Goal: Transaction & Acquisition: Book appointment/travel/reservation

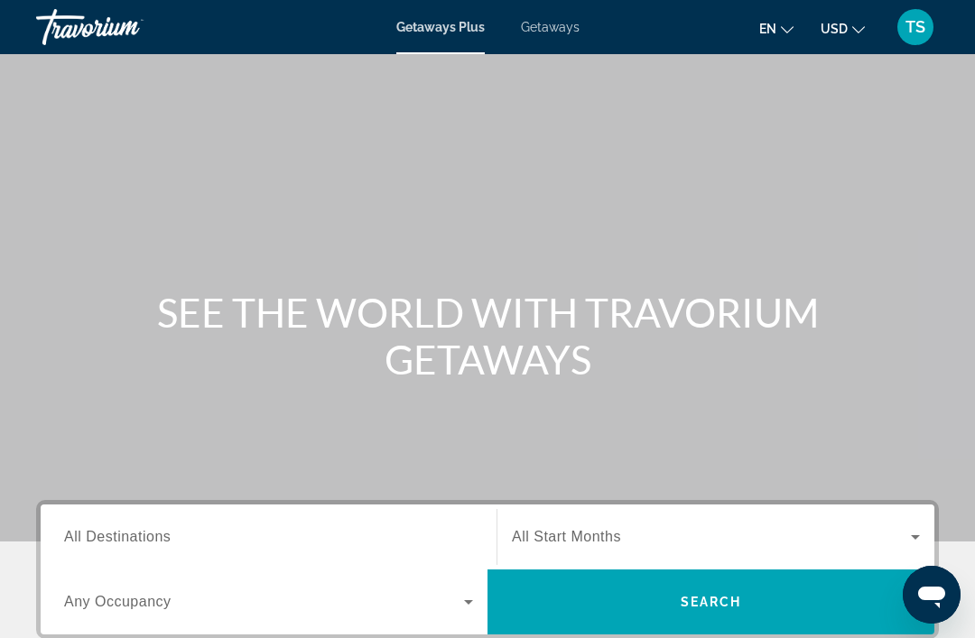
click at [551, 33] on span "Getaways" at bounding box center [550, 27] width 59 height 14
click at [135, 540] on span "All Destinations" at bounding box center [117, 536] width 107 height 15
click at [135, 540] on input "Destination All Destinations" at bounding box center [268, 538] width 409 height 22
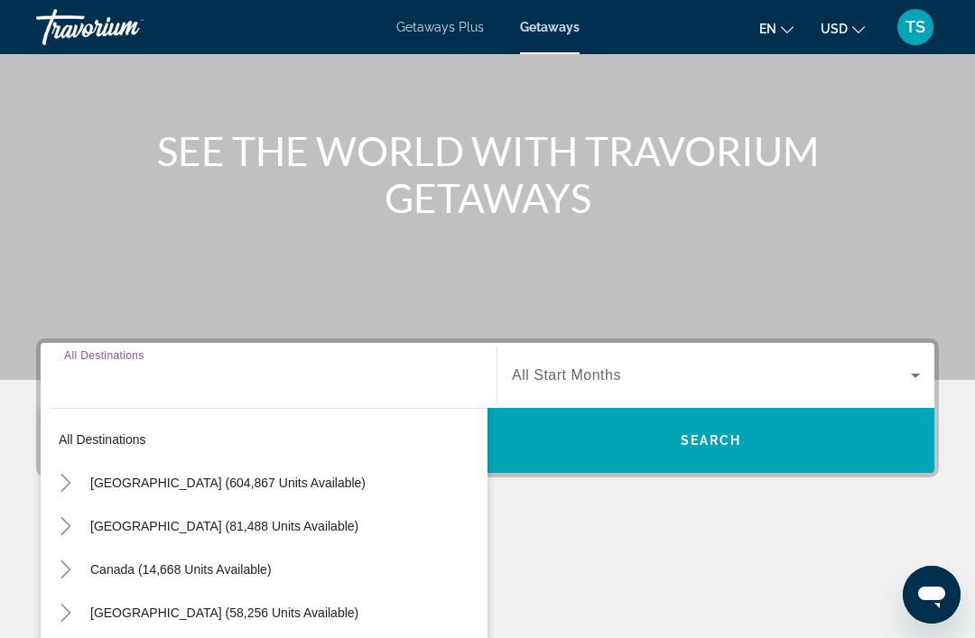
scroll to position [403, 0]
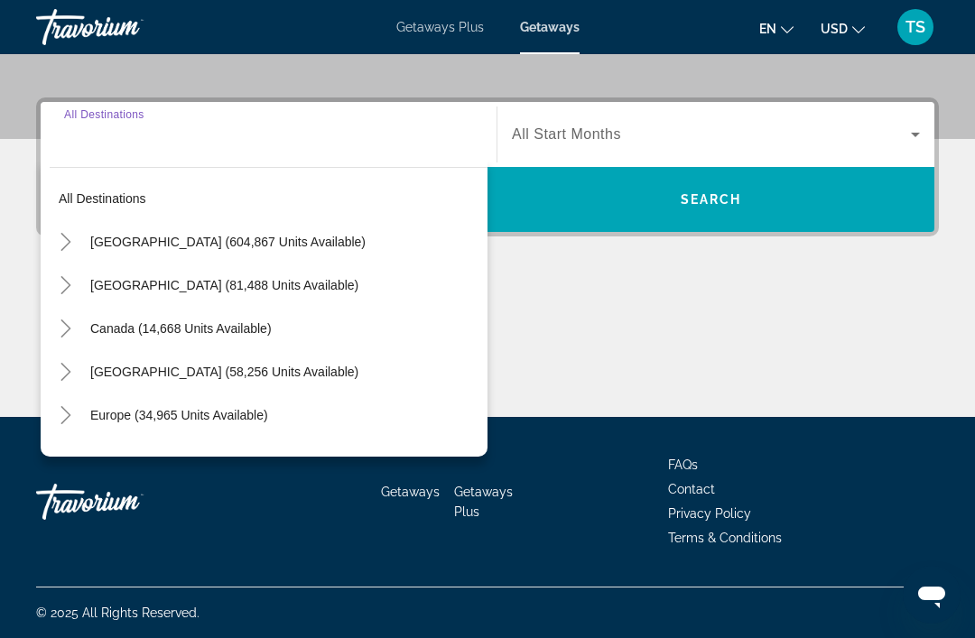
click at [289, 243] on span "[GEOGRAPHIC_DATA] (604,867 units available)" at bounding box center [227, 242] width 275 height 14
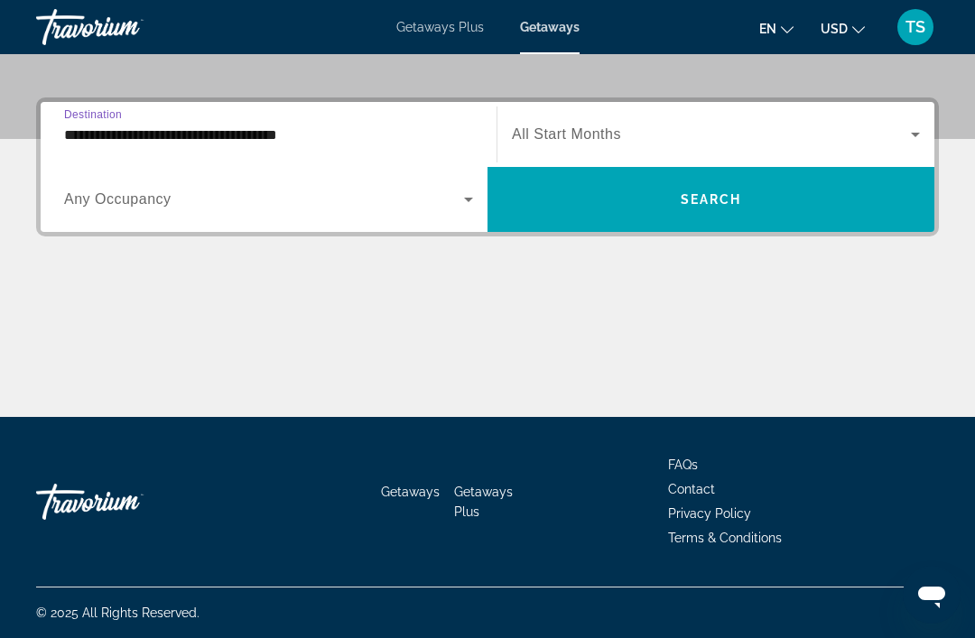
click at [466, 207] on icon "Search widget" at bounding box center [469, 200] width 22 height 22
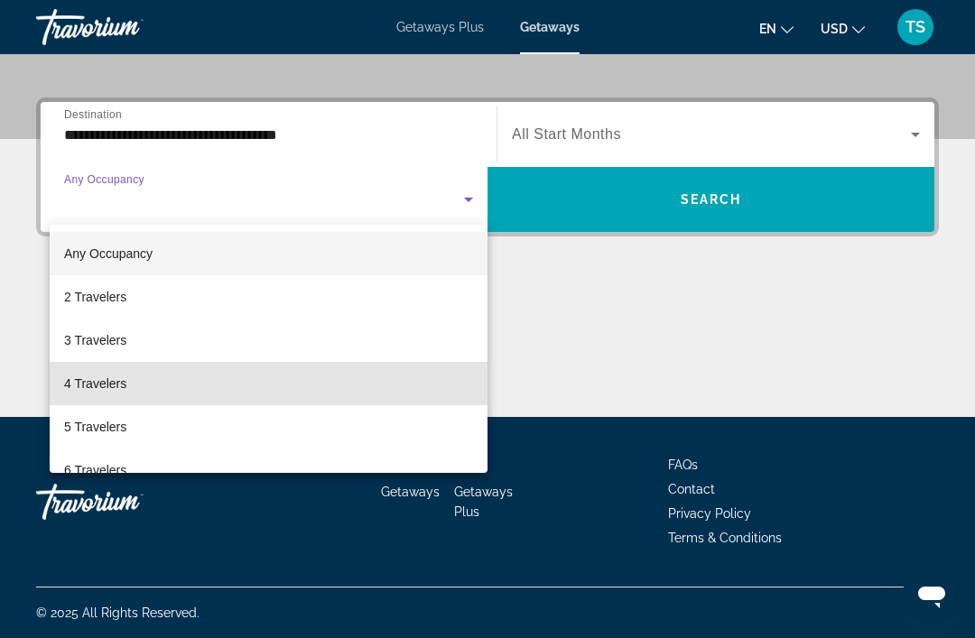
click at [114, 384] on span "4 Travelers" at bounding box center [95, 384] width 62 height 22
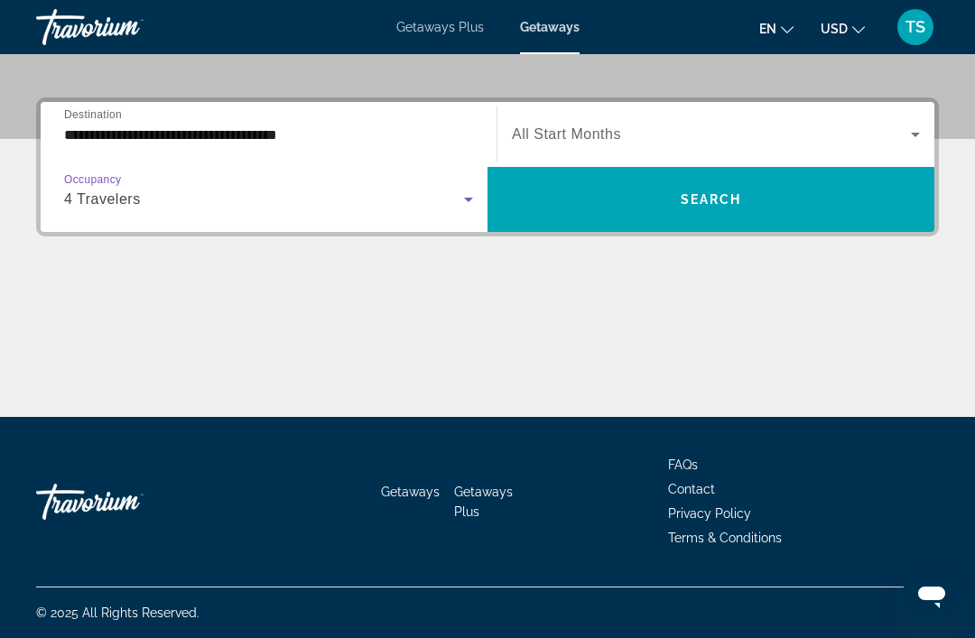
click at [268, 134] on input "**********" at bounding box center [268, 136] width 409 height 22
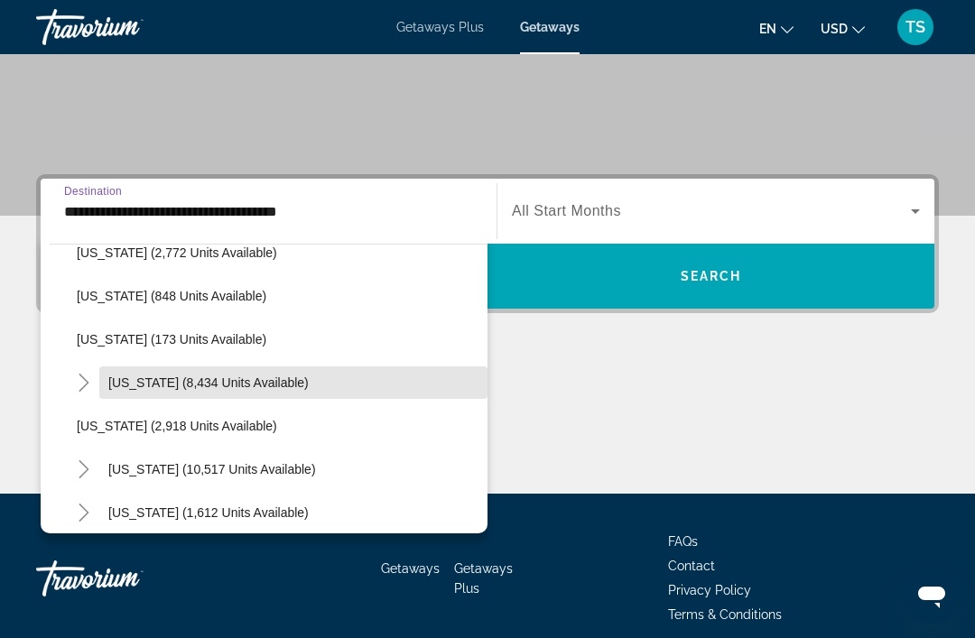
scroll to position [900, 0]
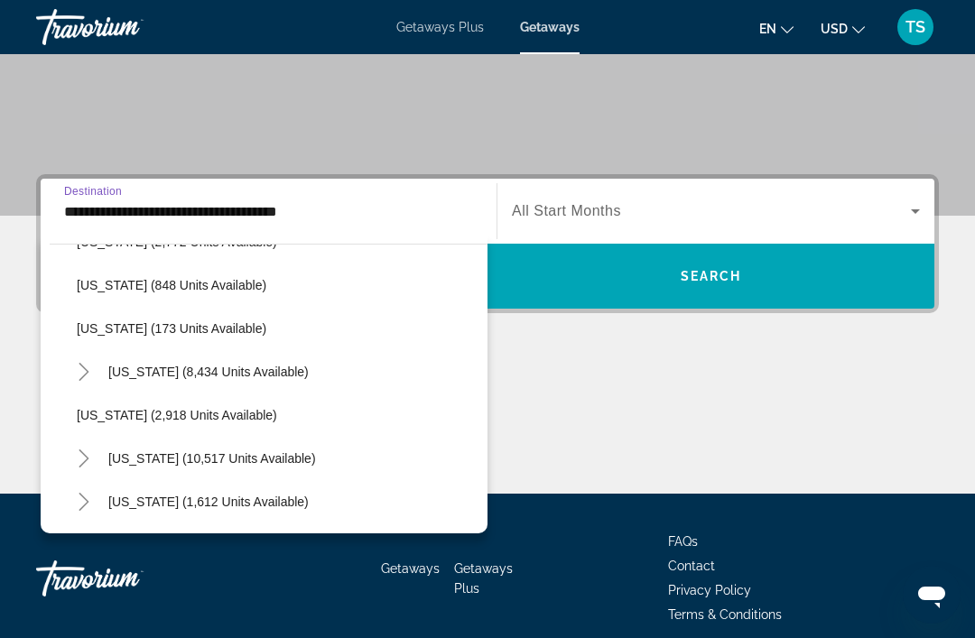
click at [211, 423] on span "Search widget" at bounding box center [278, 415] width 420 height 43
type input "**********"
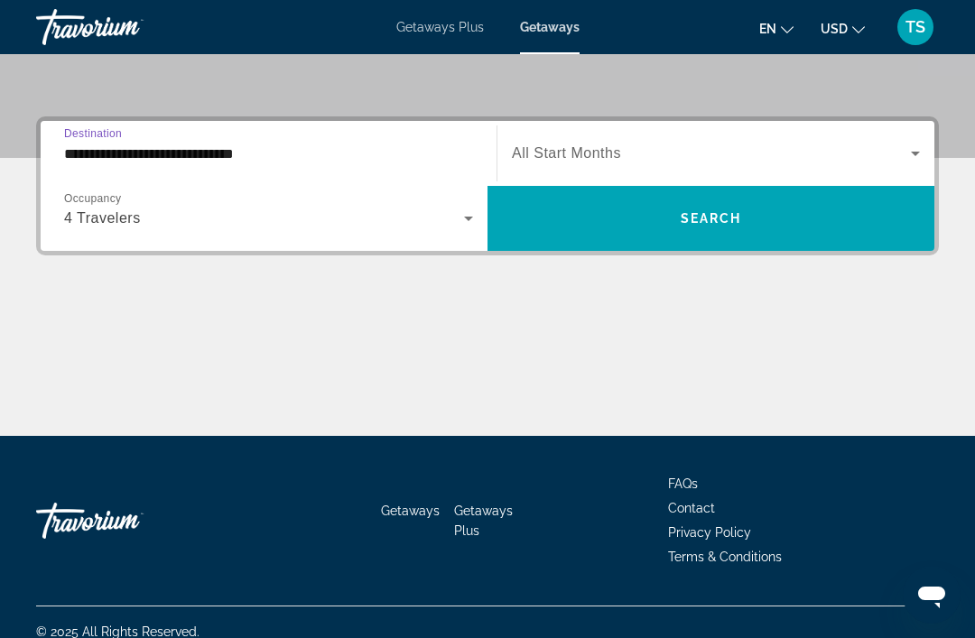
scroll to position [403, 0]
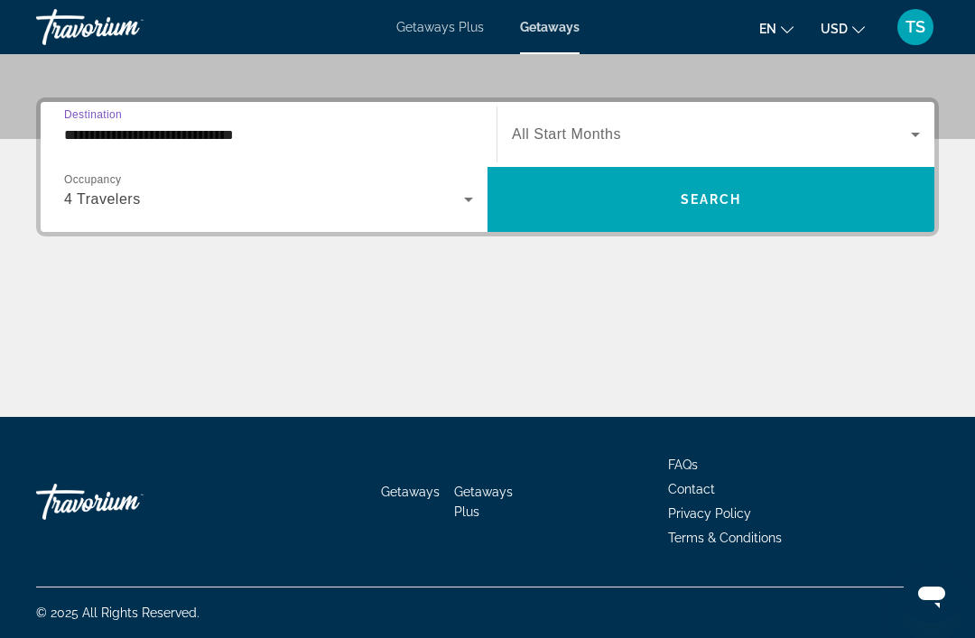
click at [909, 135] on icon "Search widget" at bounding box center [916, 135] width 22 height 22
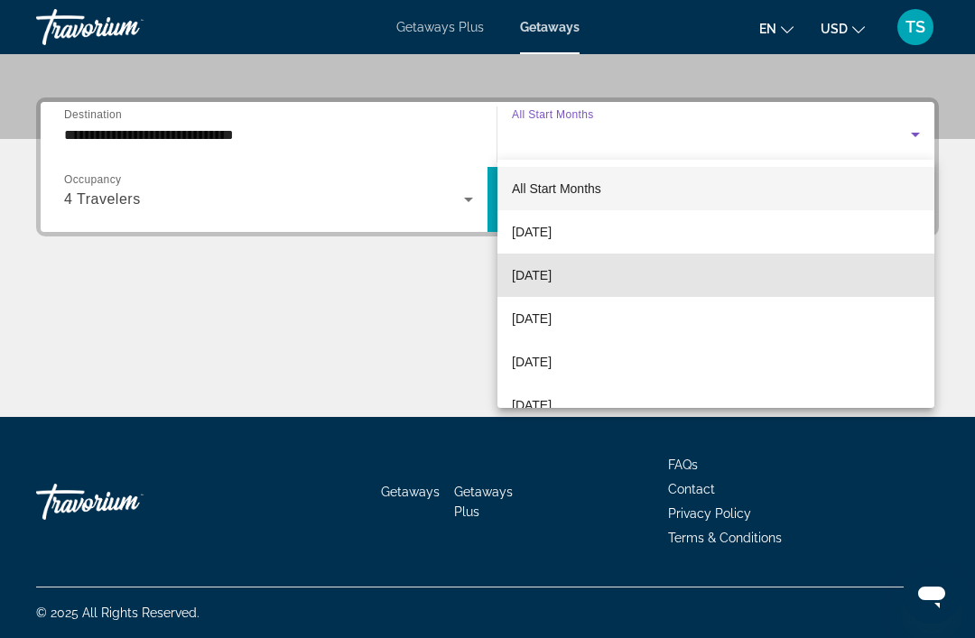
click at [548, 275] on span "[DATE]" at bounding box center [532, 276] width 40 height 22
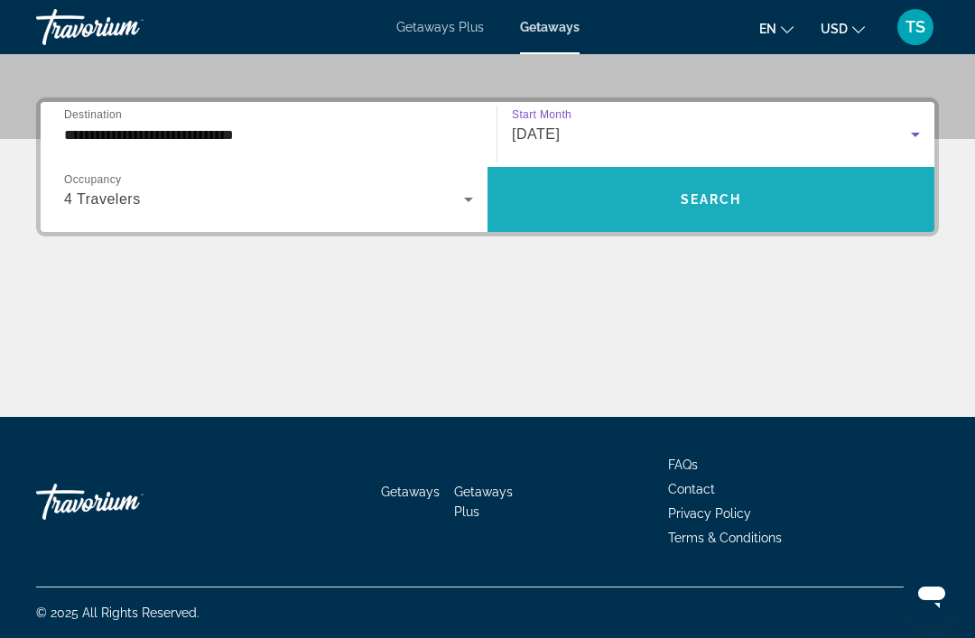
click at [715, 211] on span "Search widget" at bounding box center [711, 199] width 447 height 43
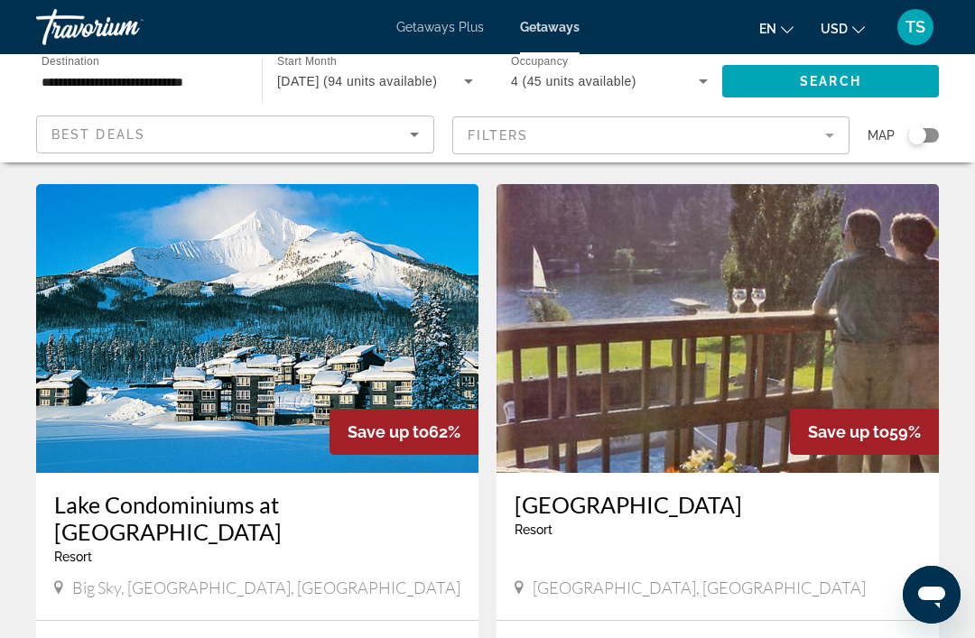
scroll to position [3293, 0]
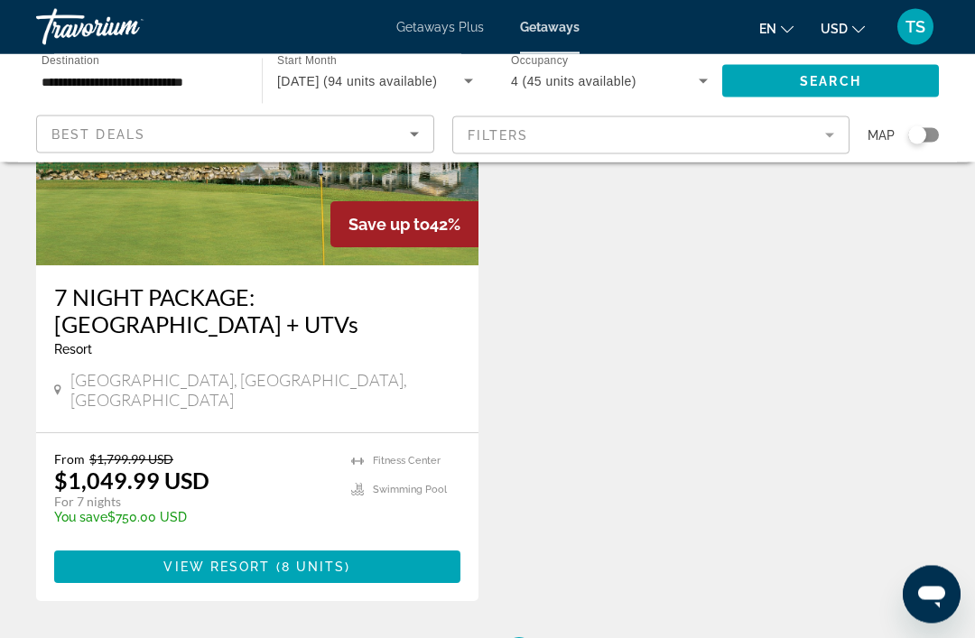
scroll to position [249, 0]
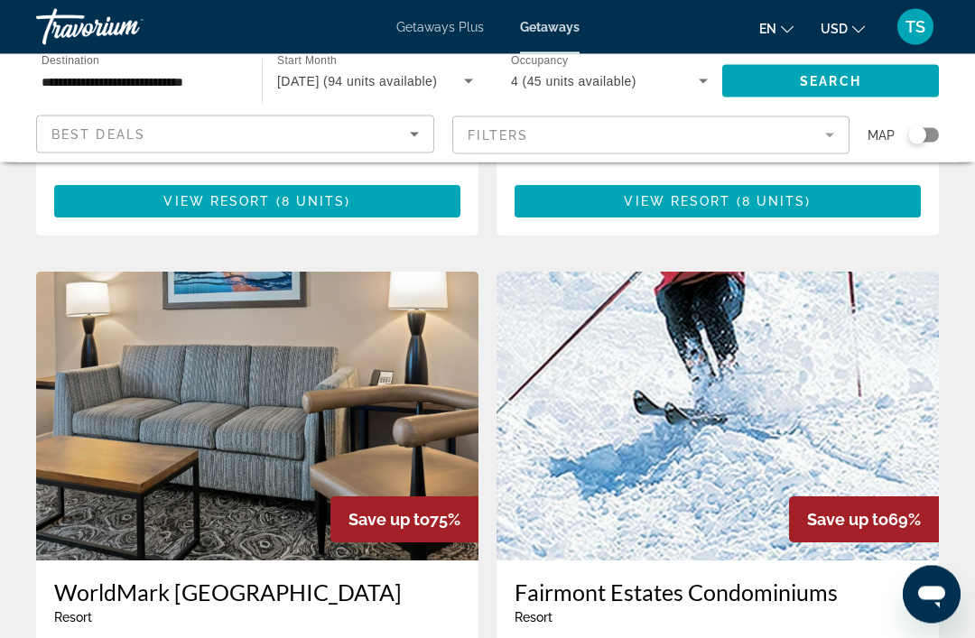
scroll to position [2571, 0]
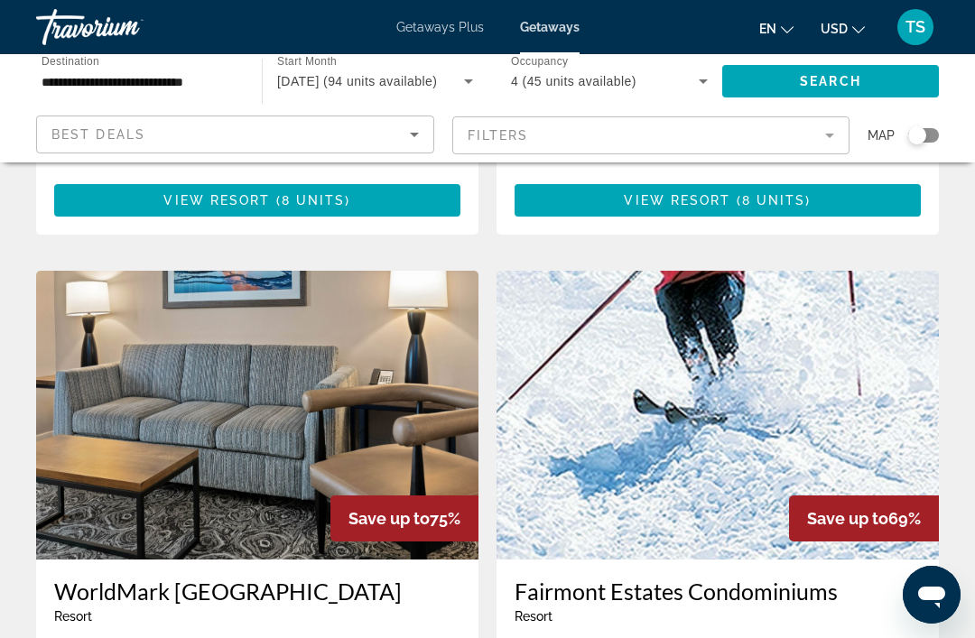
click at [713, 578] on h3 "Fairmont Estates Condominiums" at bounding box center [718, 591] width 406 height 27
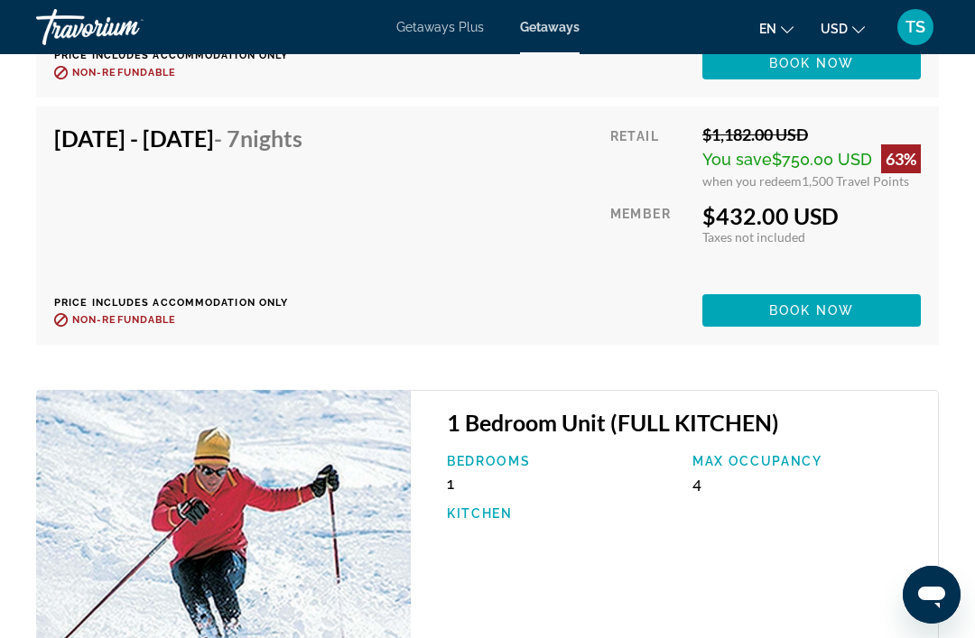
scroll to position [4297, 0]
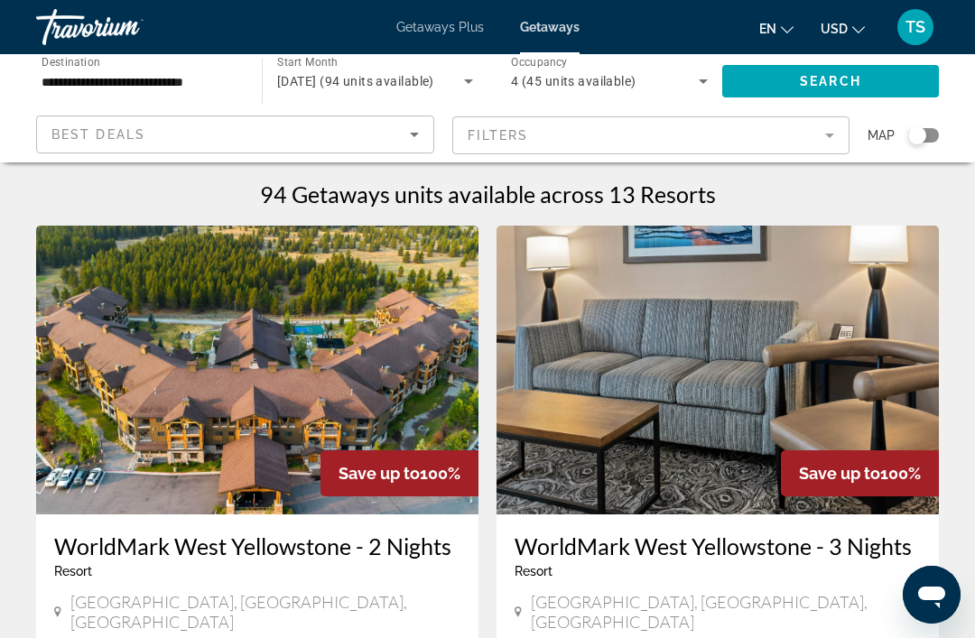
click at [400, 137] on div "Best Deals" at bounding box center [230, 135] width 358 height 22
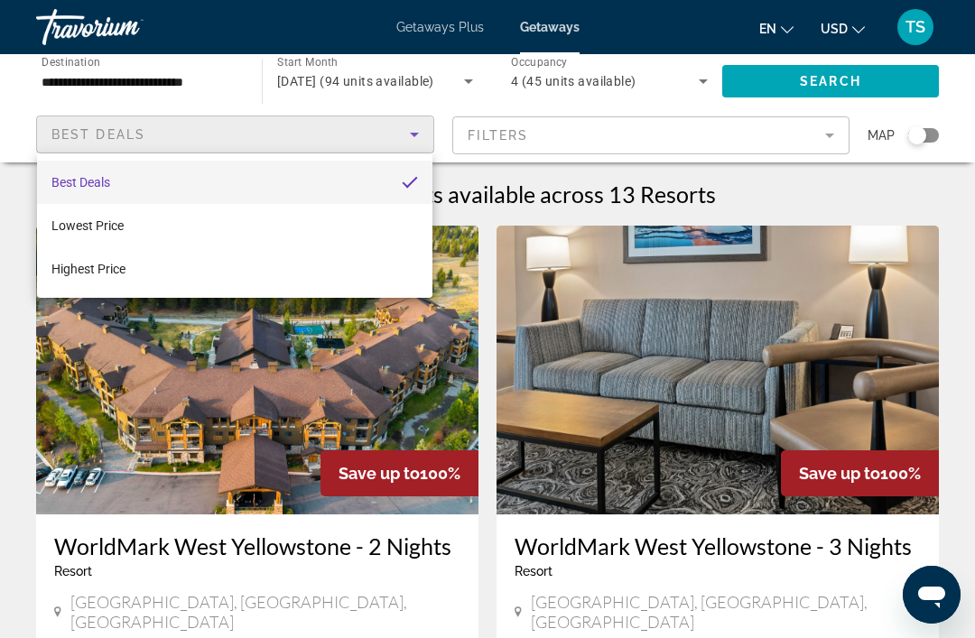
click at [513, 375] on div at bounding box center [487, 319] width 975 height 638
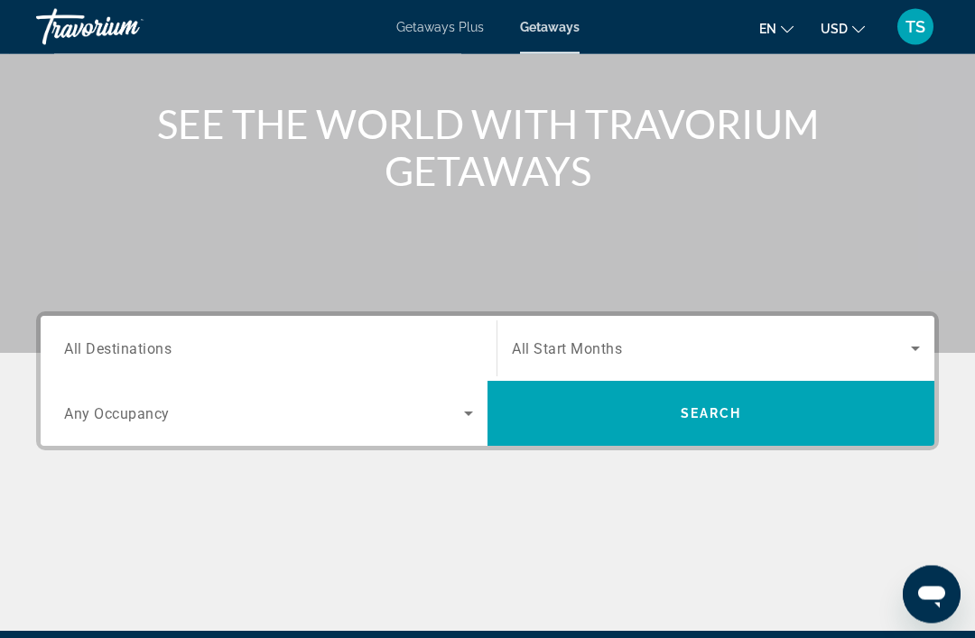
scroll to position [190, 0]
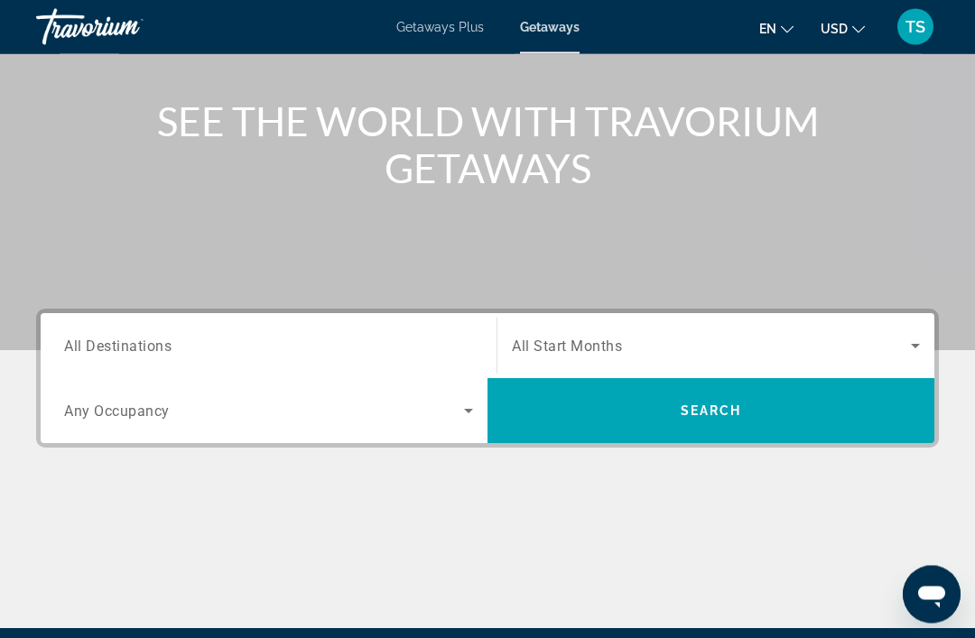
click at [117, 348] on span "All Destinations" at bounding box center [117, 346] width 107 height 17
click at [117, 348] on input "Destination All Destinations" at bounding box center [268, 348] width 409 height 22
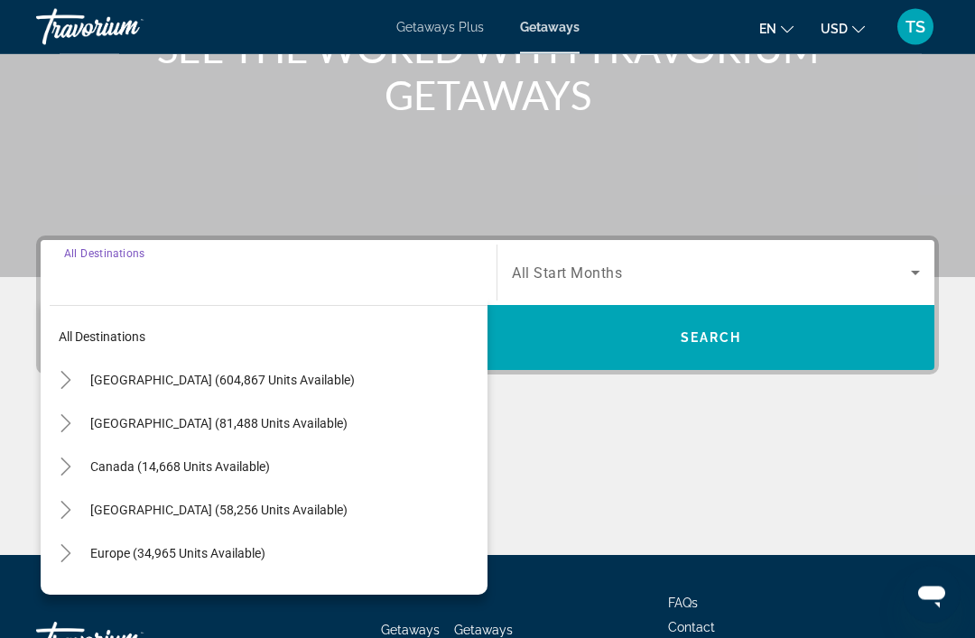
scroll to position [345, 0]
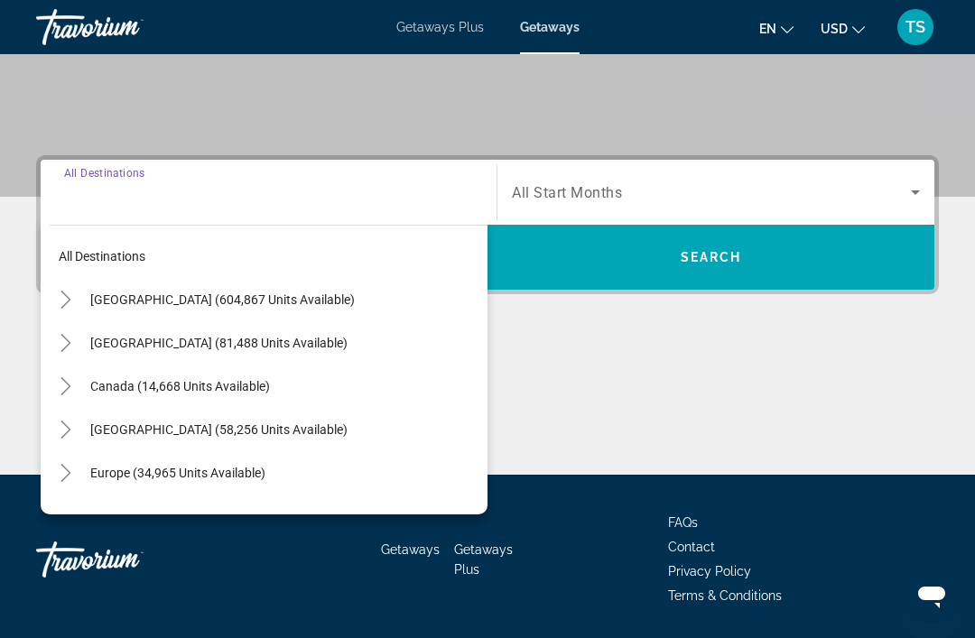
click at [283, 303] on span "[GEOGRAPHIC_DATA] (604,867 units available)" at bounding box center [222, 300] width 265 height 14
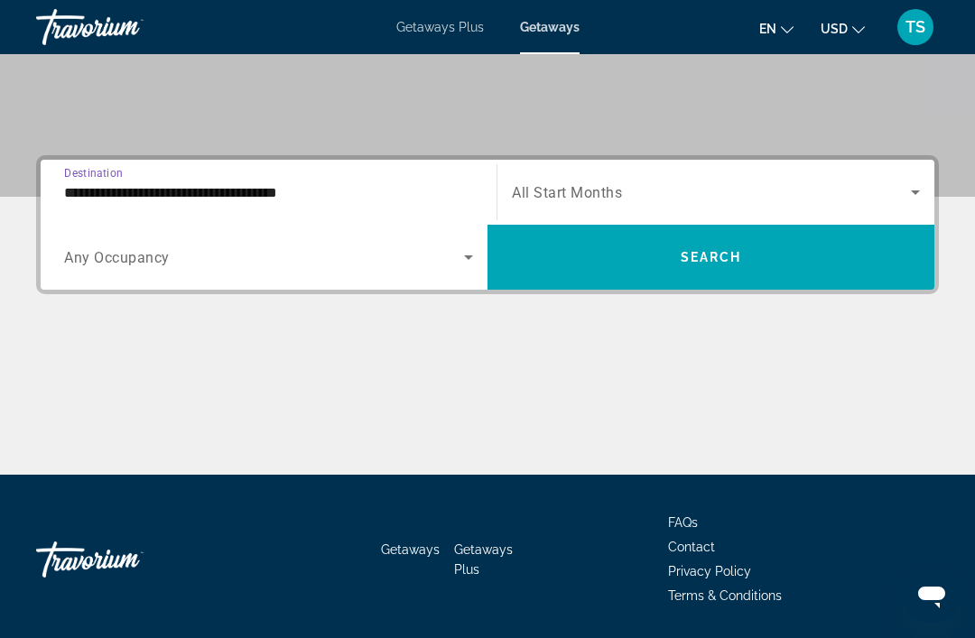
click at [461, 261] on icon "Search widget" at bounding box center [469, 257] width 22 height 22
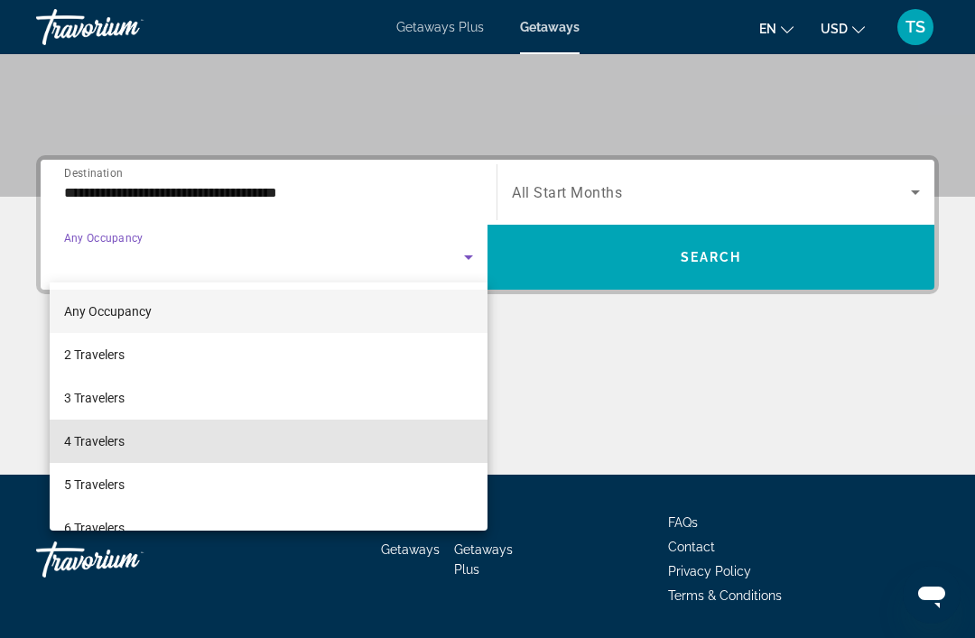
click at [116, 444] on span "4 Travelers" at bounding box center [94, 442] width 60 height 22
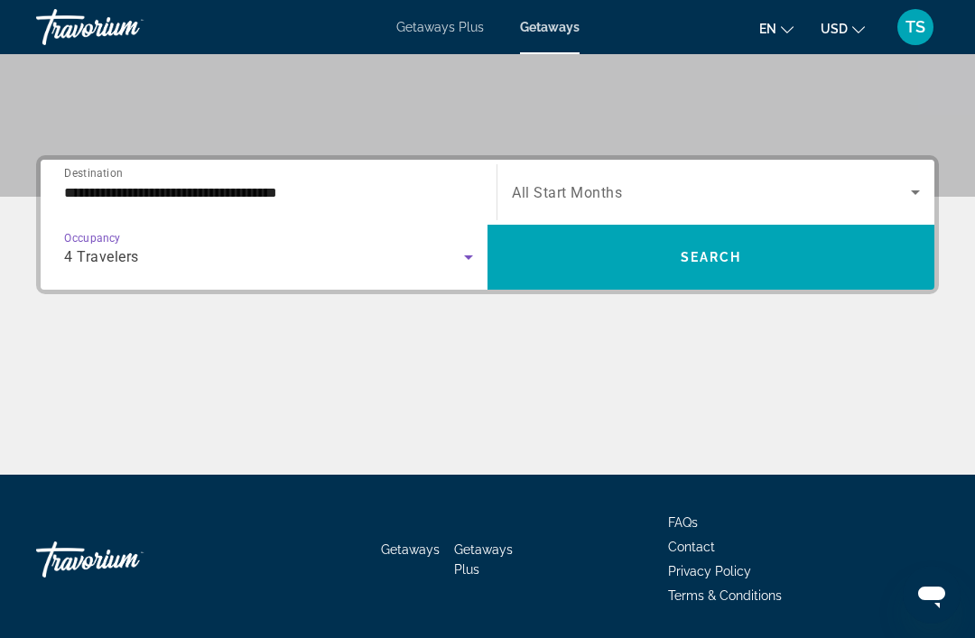
click at [915, 190] on icon "Search widget" at bounding box center [916, 192] width 22 height 22
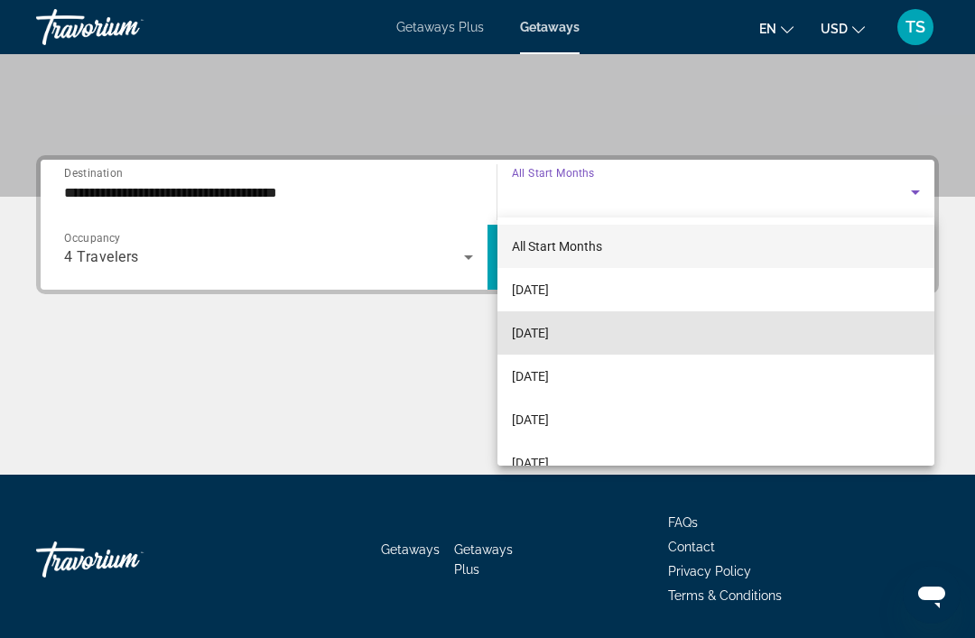
click at [548, 326] on span "[DATE]" at bounding box center [530, 333] width 37 height 22
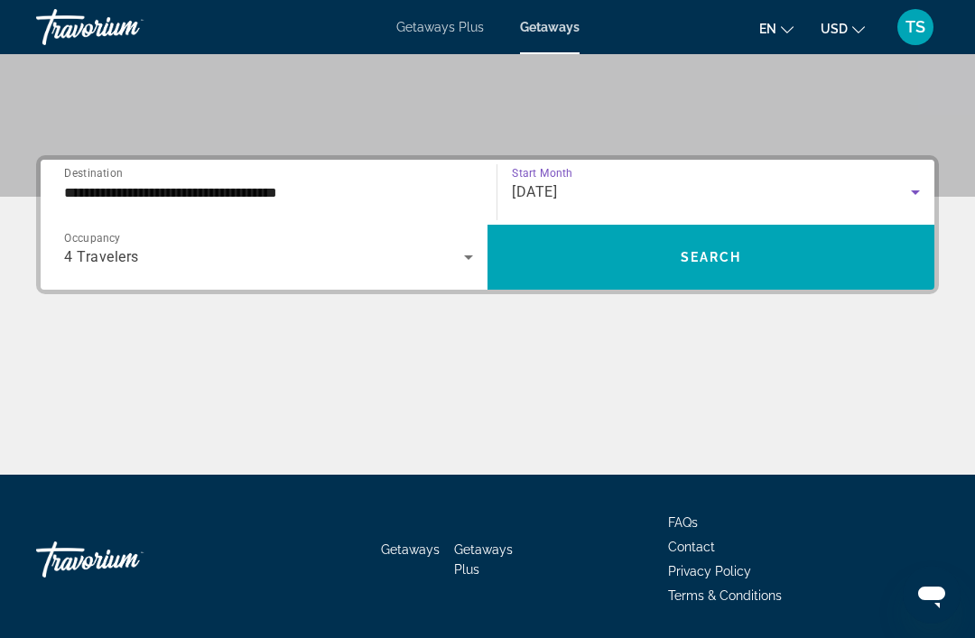
click at [276, 195] on input "**********" at bounding box center [268, 193] width 409 height 22
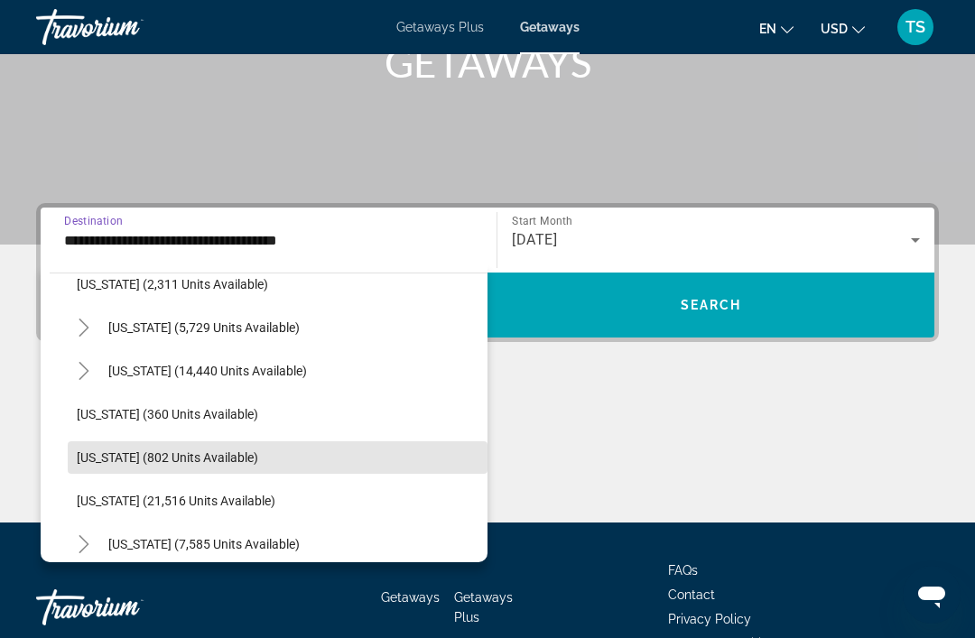
scroll to position [1238, 0]
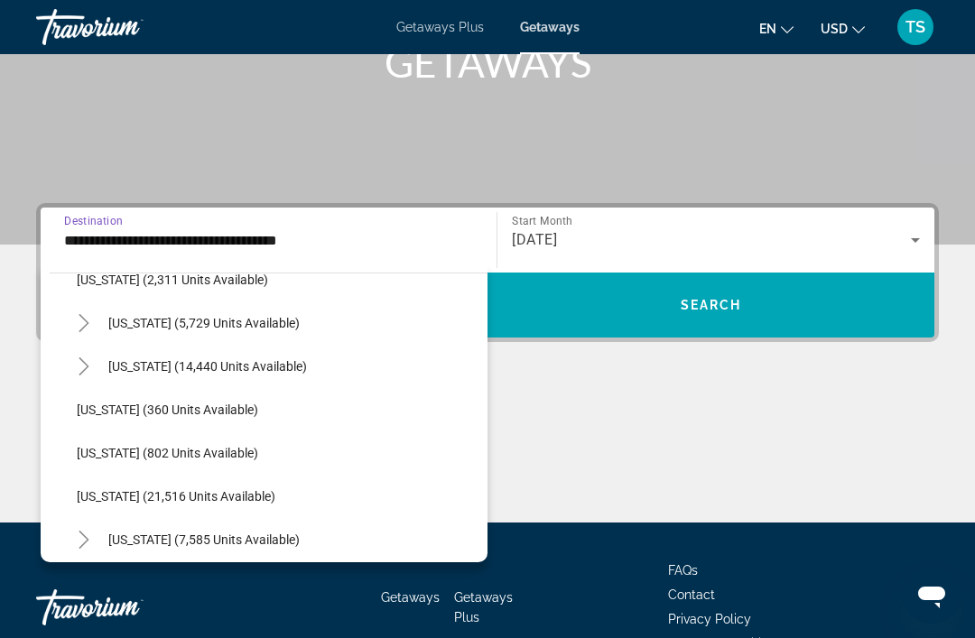
click at [220, 499] on span "[US_STATE] (21,516 units available)" at bounding box center [176, 496] width 199 height 14
type input "**********"
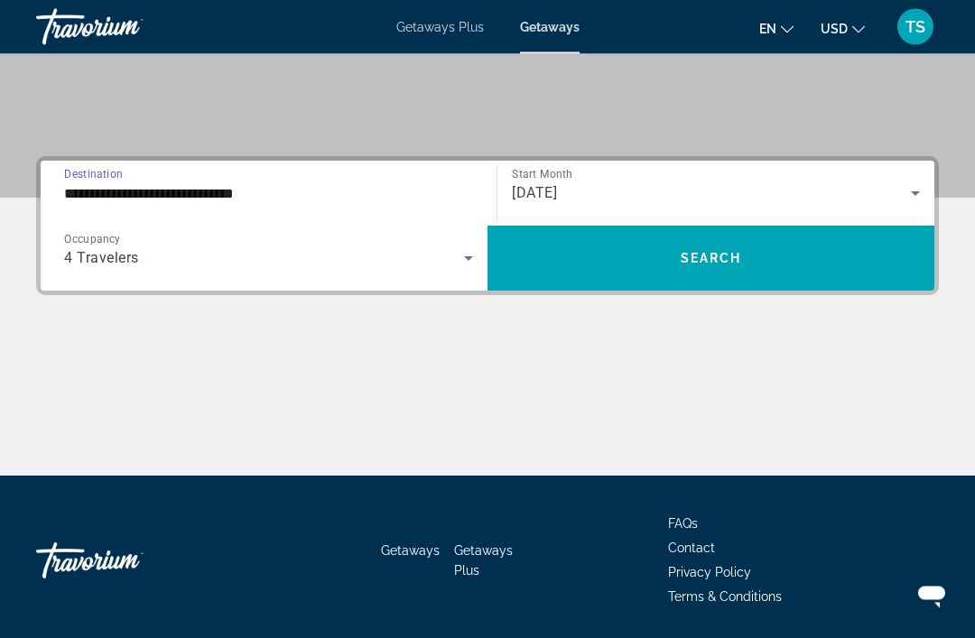
scroll to position [345, 0]
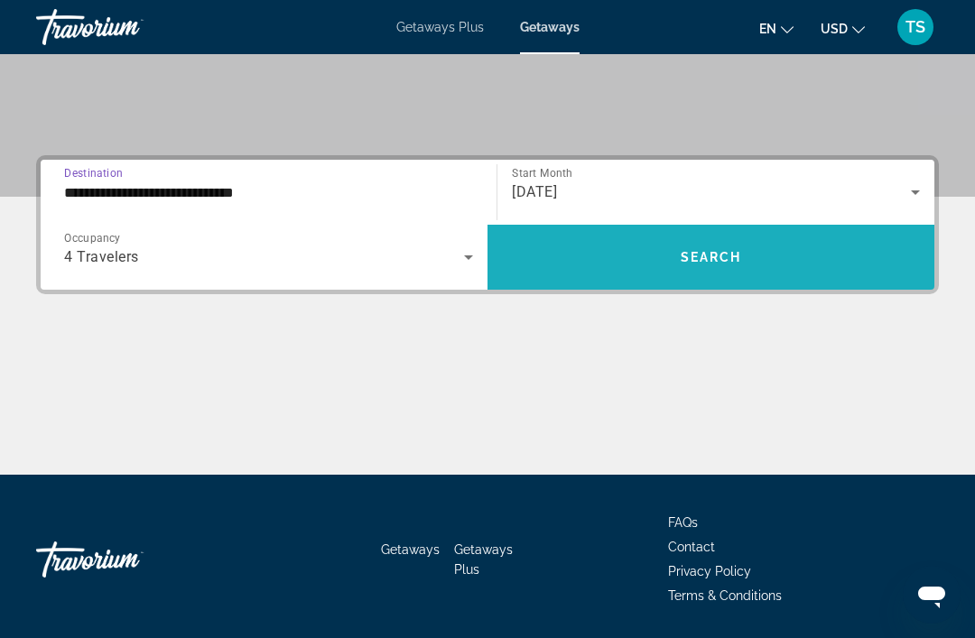
click at [729, 256] on span "Search" at bounding box center [711, 257] width 61 height 14
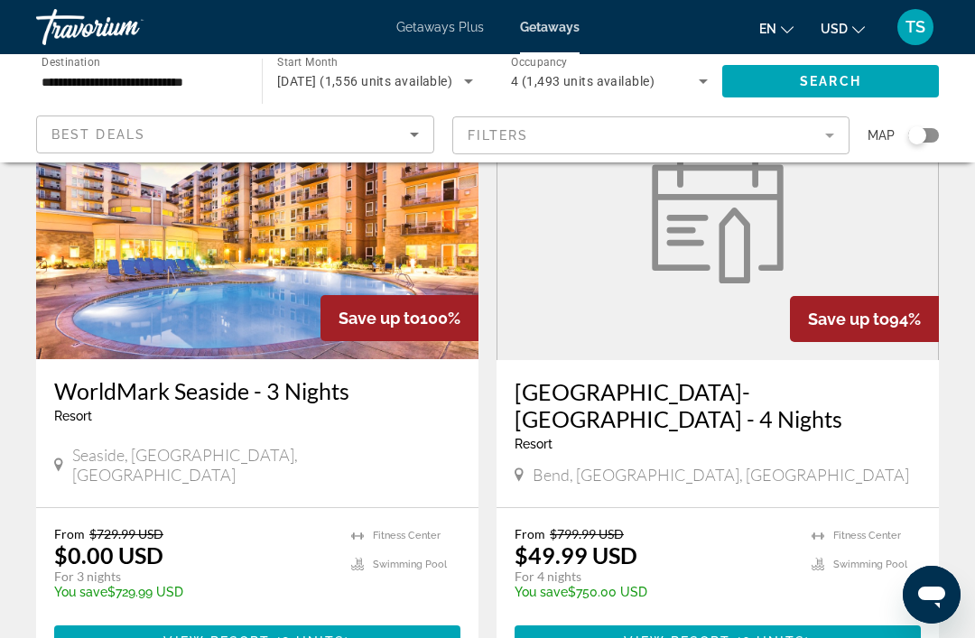
scroll to position [1438, 0]
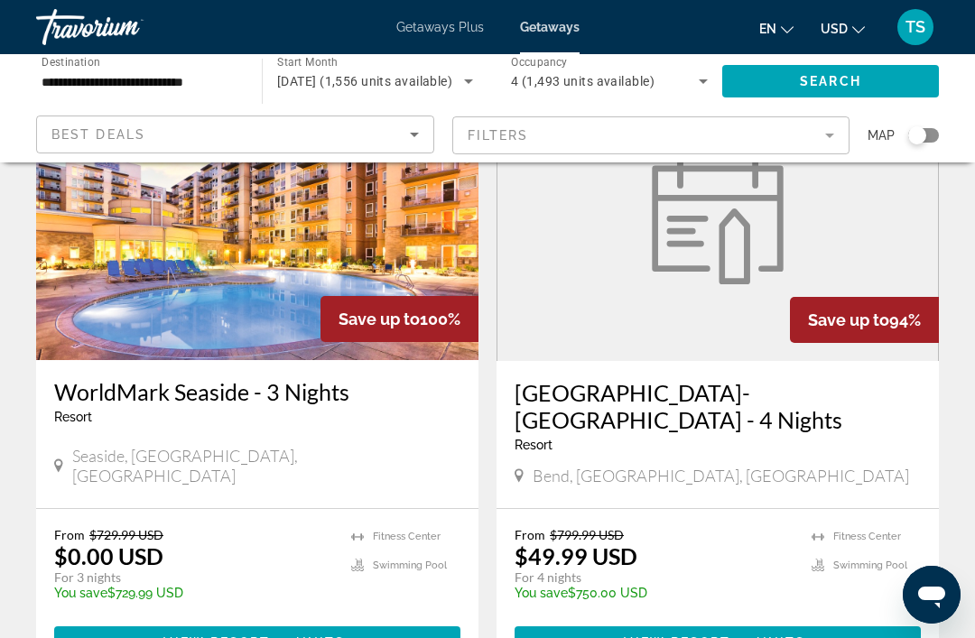
click at [348, 391] on h3 "WorldMark Seaside - 3 Nights" at bounding box center [257, 391] width 406 height 27
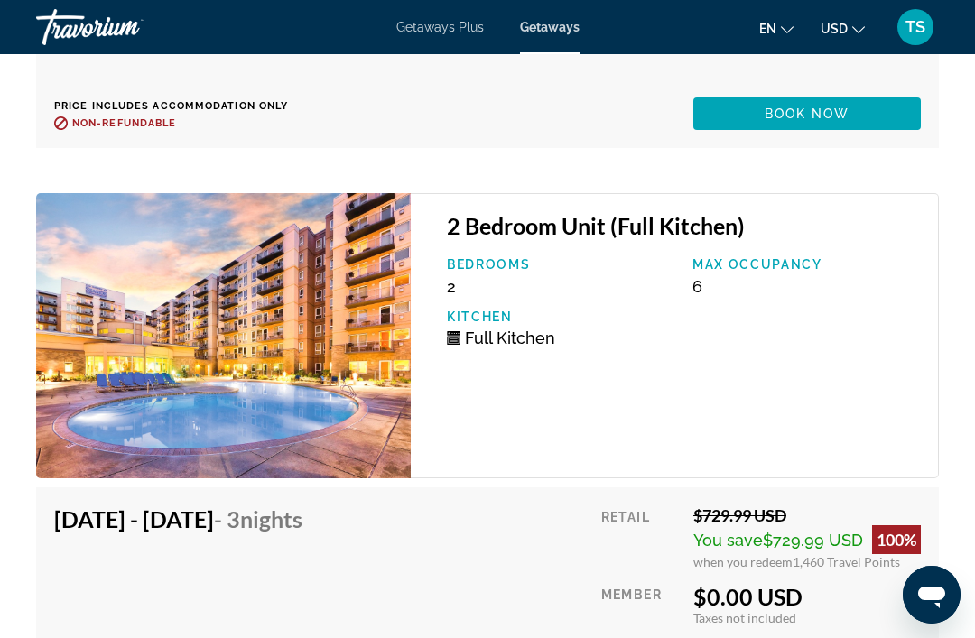
scroll to position [4571, 0]
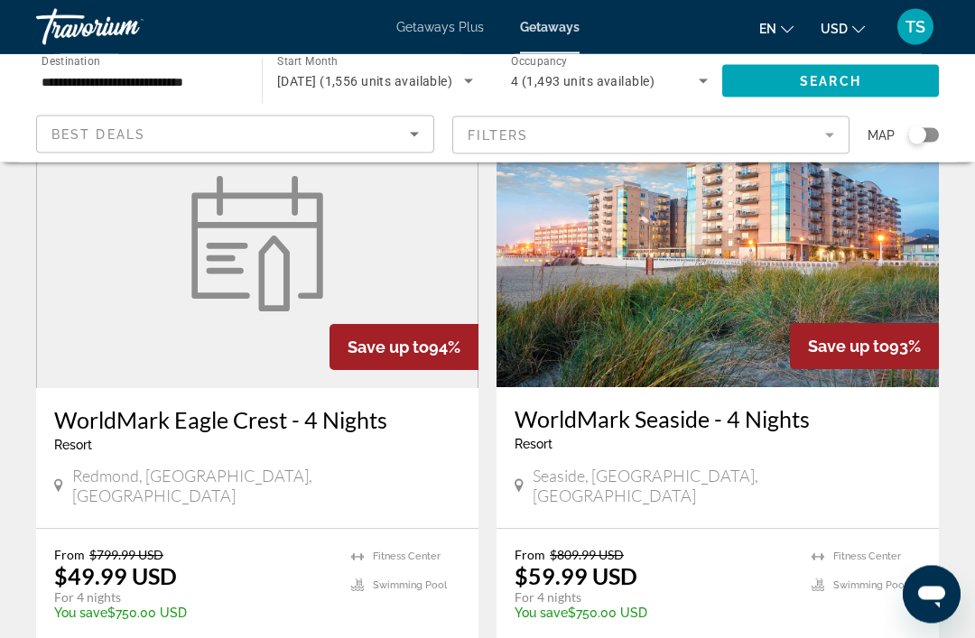
scroll to position [2053, 0]
click at [699, 320] on img "Main content" at bounding box center [718, 242] width 442 height 289
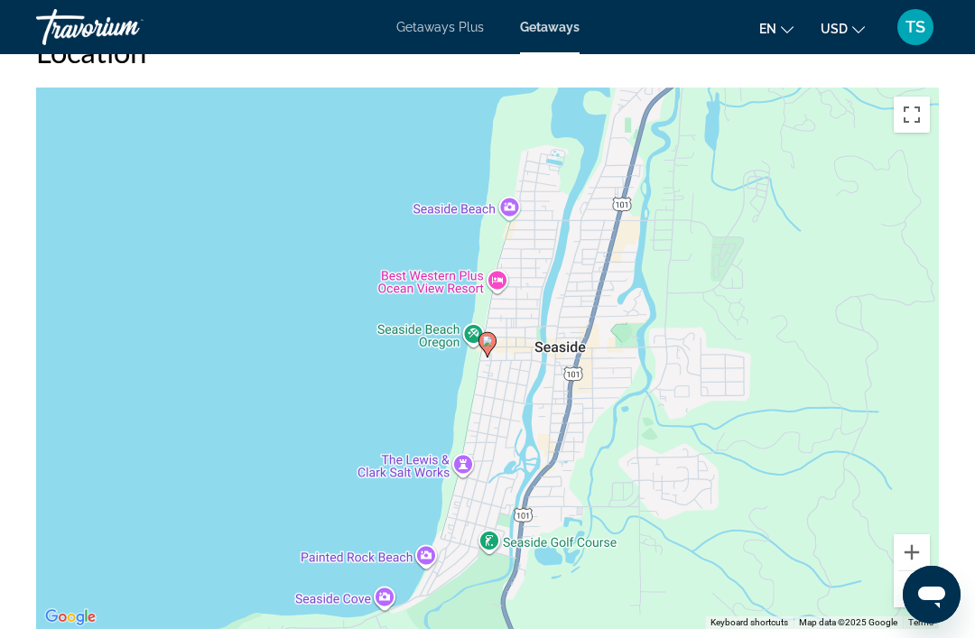
scroll to position [3355, 0]
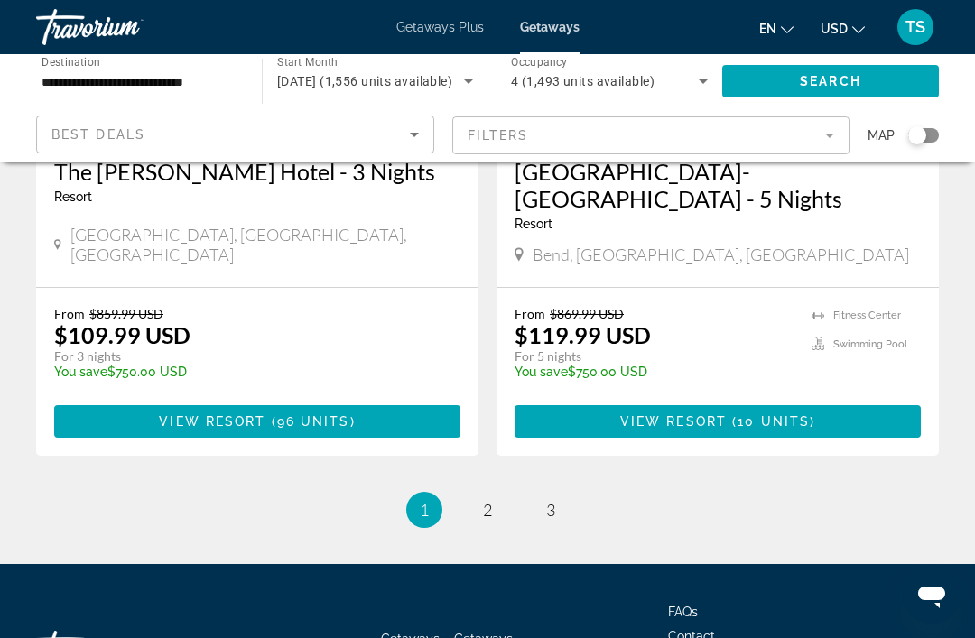
scroll to position [3591, 0]
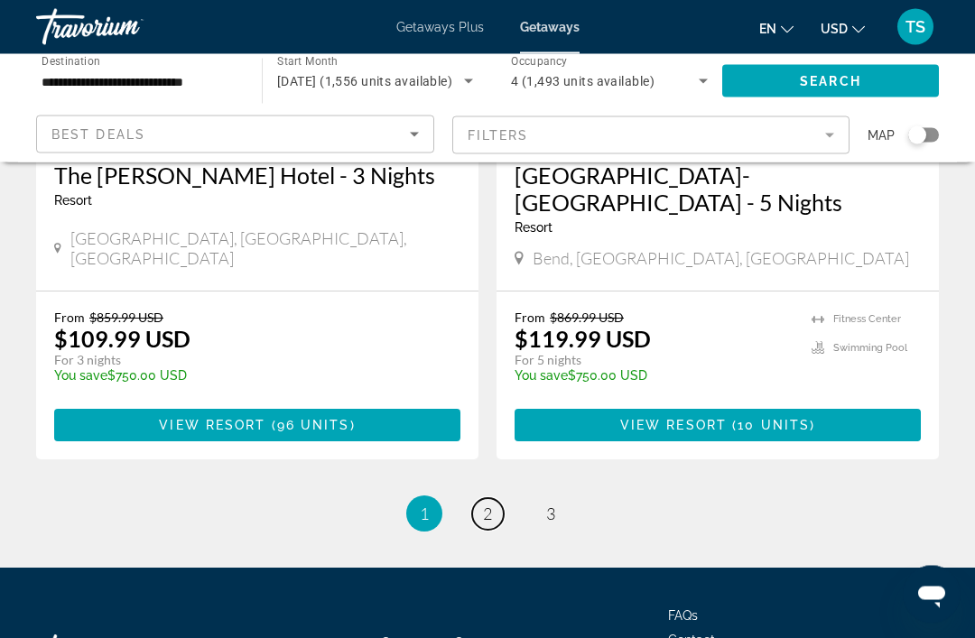
click at [483, 505] on span "2" at bounding box center [487, 515] width 9 height 20
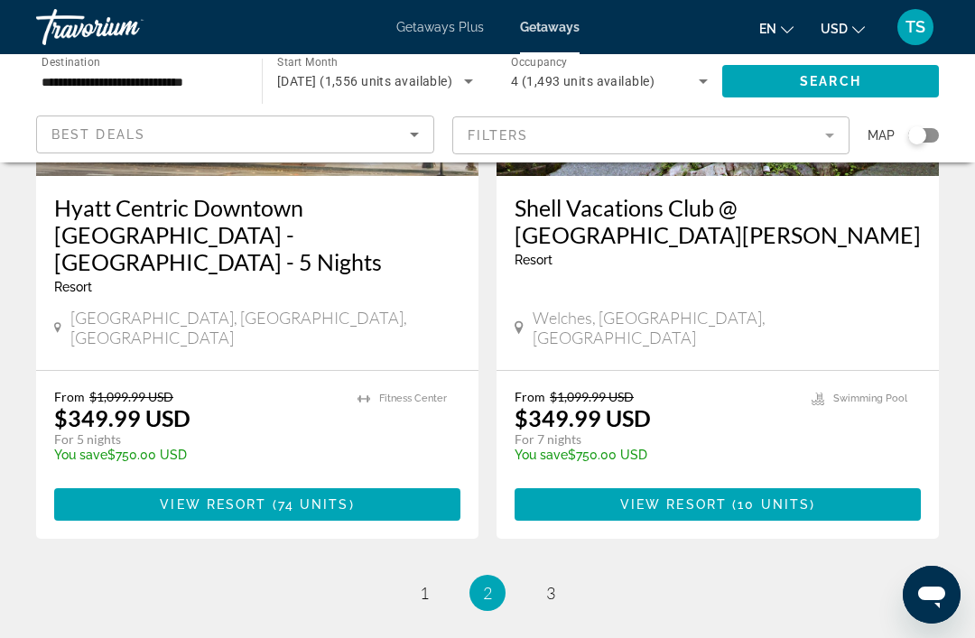
scroll to position [3617, 0]
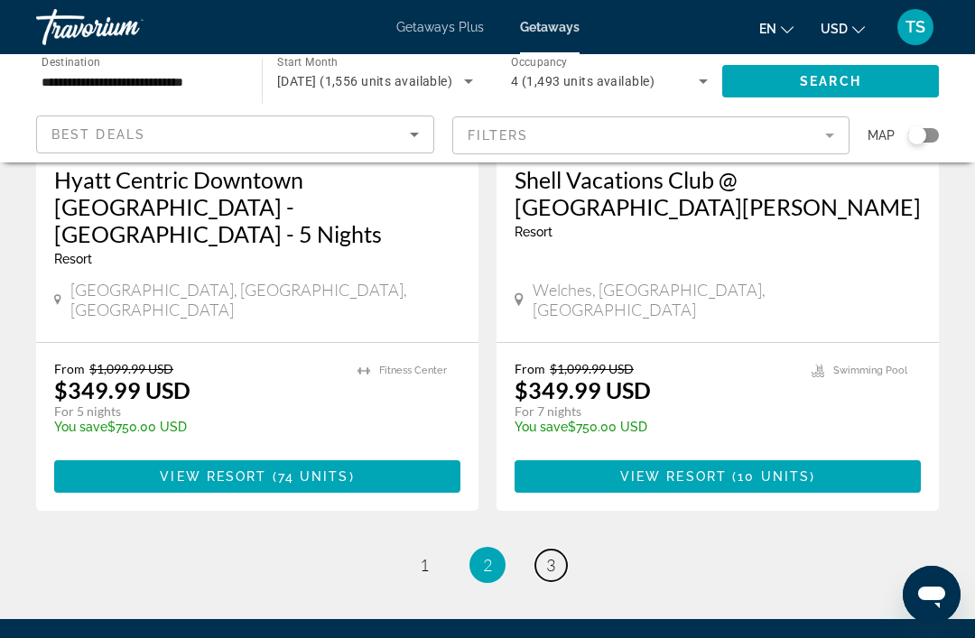
click at [554, 555] on span "3" at bounding box center [550, 565] width 9 height 20
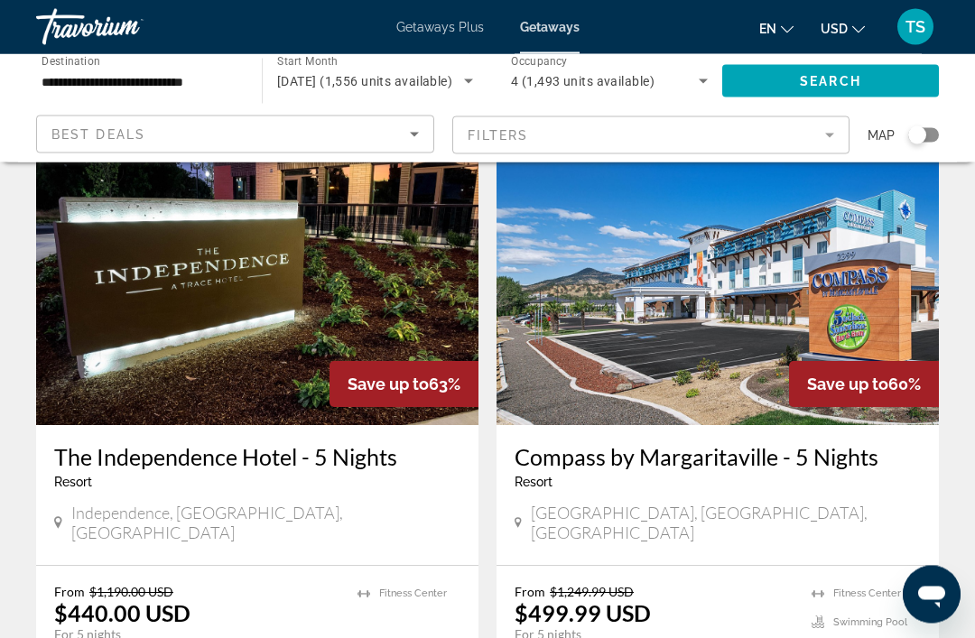
scroll to position [740, 0]
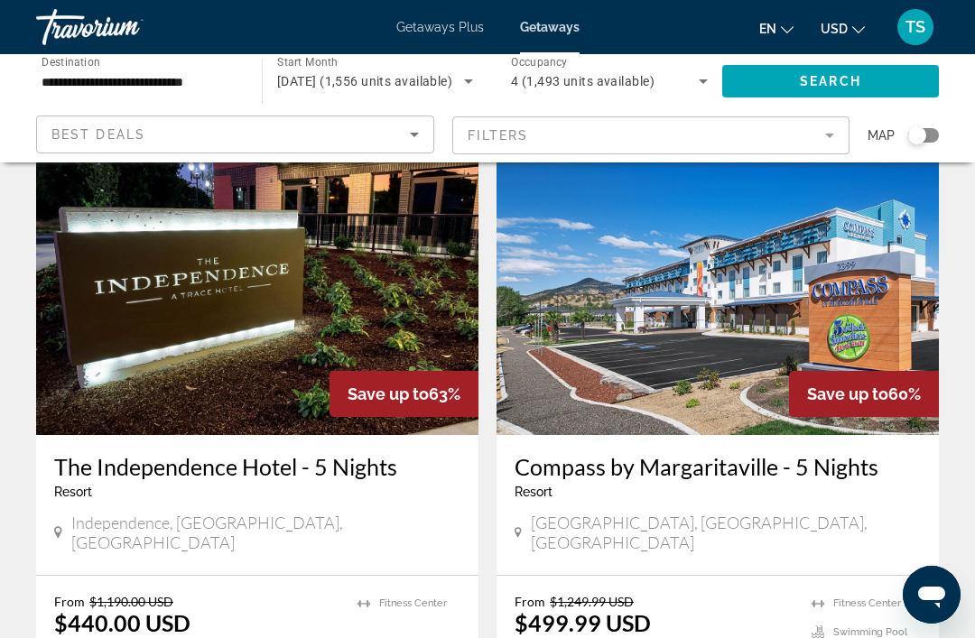
click at [697, 453] on h3 "Compass by Margaritaville - 5 Nights" at bounding box center [718, 466] width 406 height 27
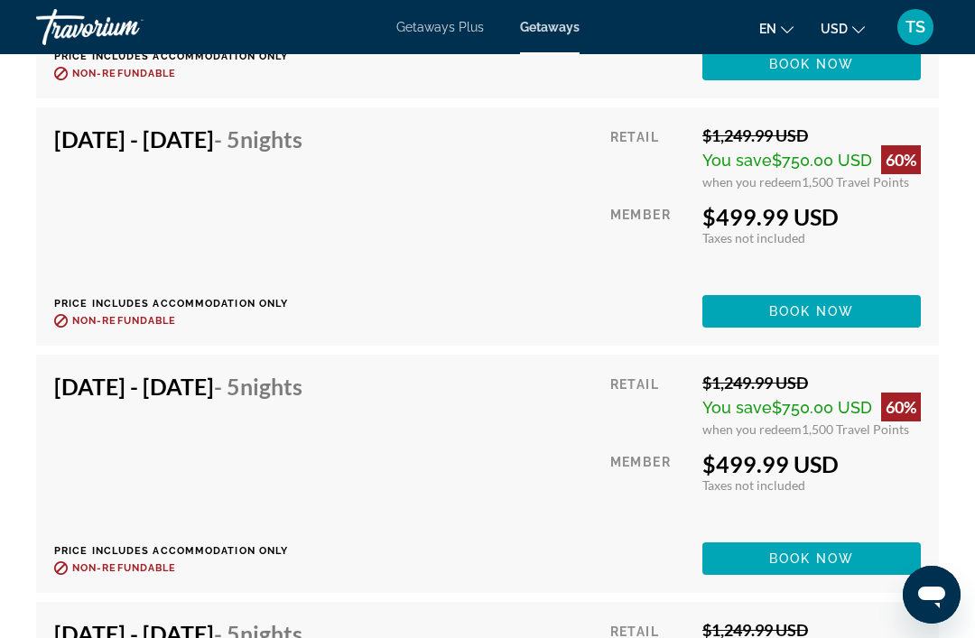
scroll to position [10321, 0]
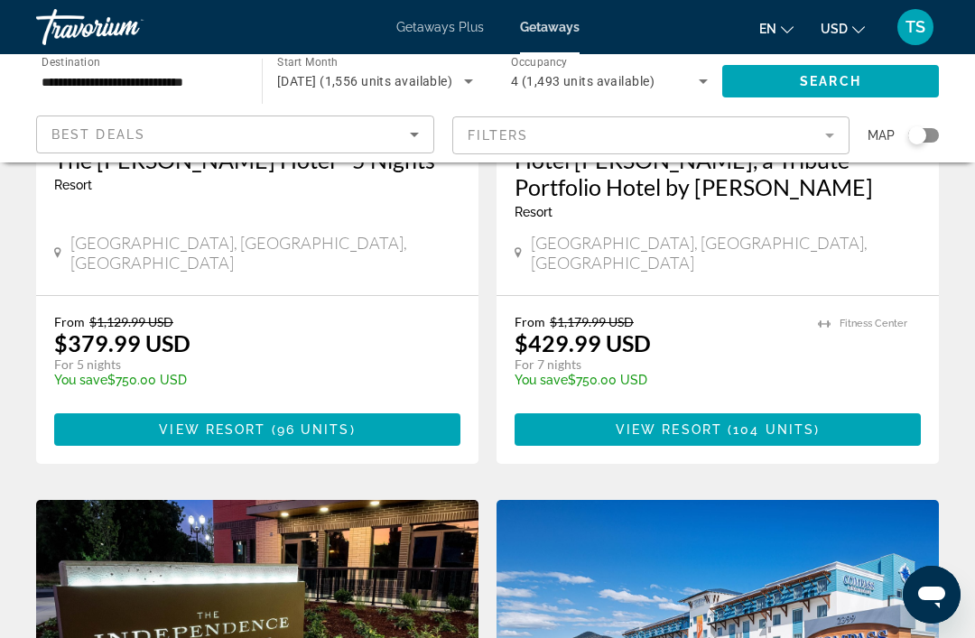
scroll to position [379, 0]
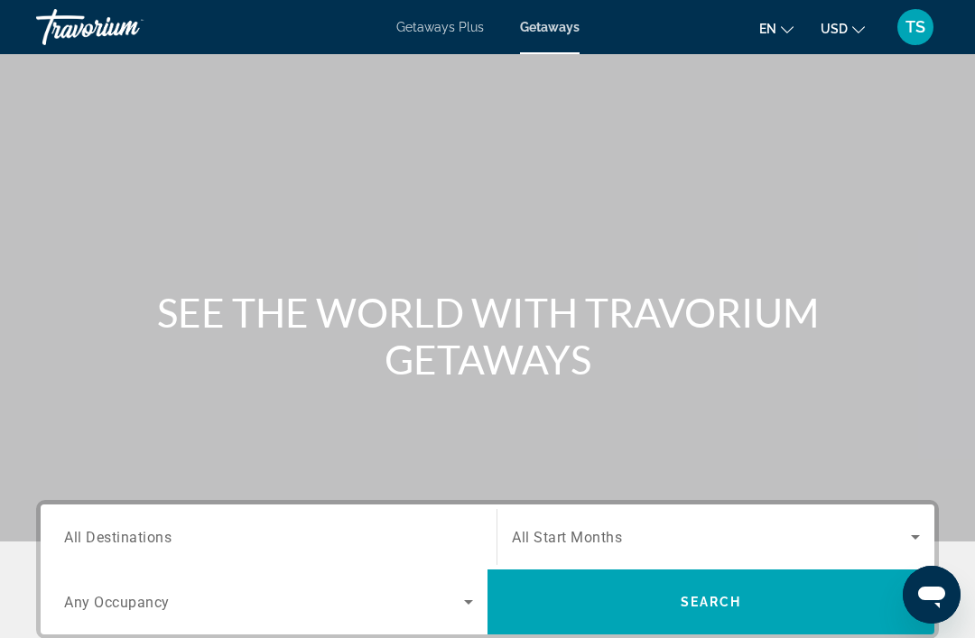
click at [132, 540] on span "All Destinations" at bounding box center [117, 536] width 107 height 17
click at [132, 540] on input "Destination All Destinations" at bounding box center [268, 538] width 409 height 22
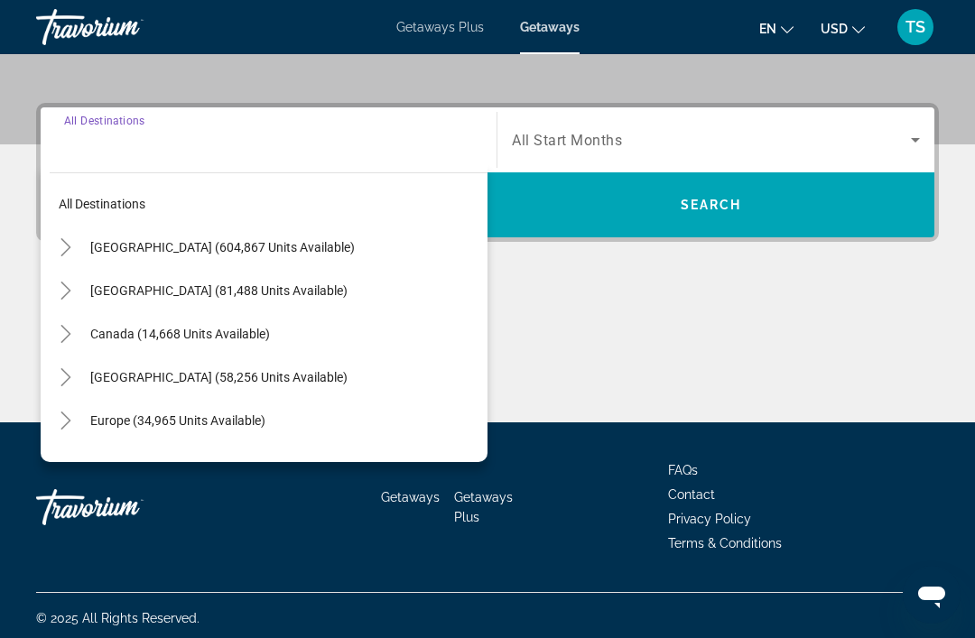
scroll to position [403, 0]
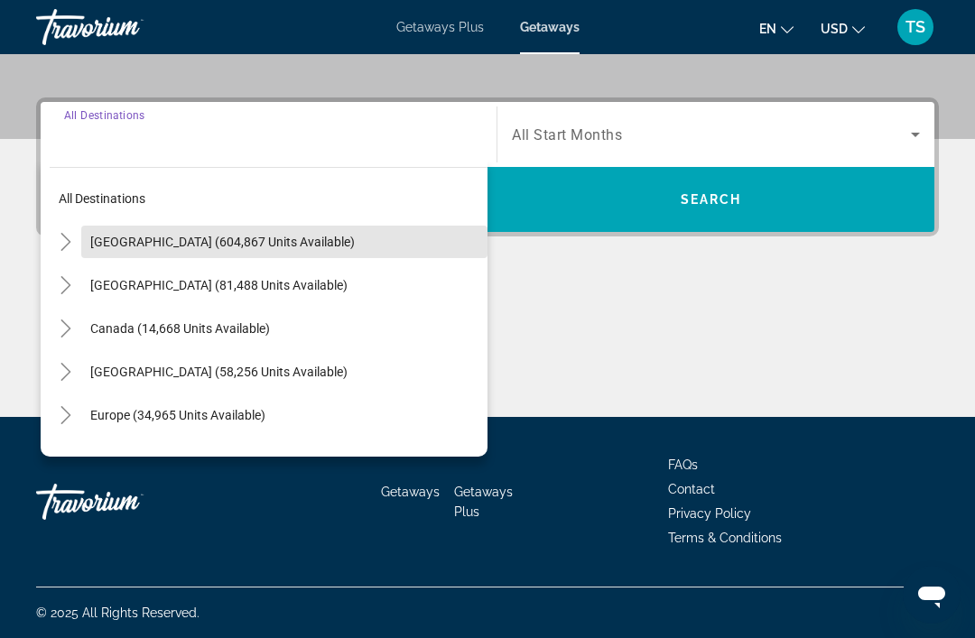
click at [284, 237] on span "[GEOGRAPHIC_DATA] (604,867 units available)" at bounding box center [222, 242] width 265 height 14
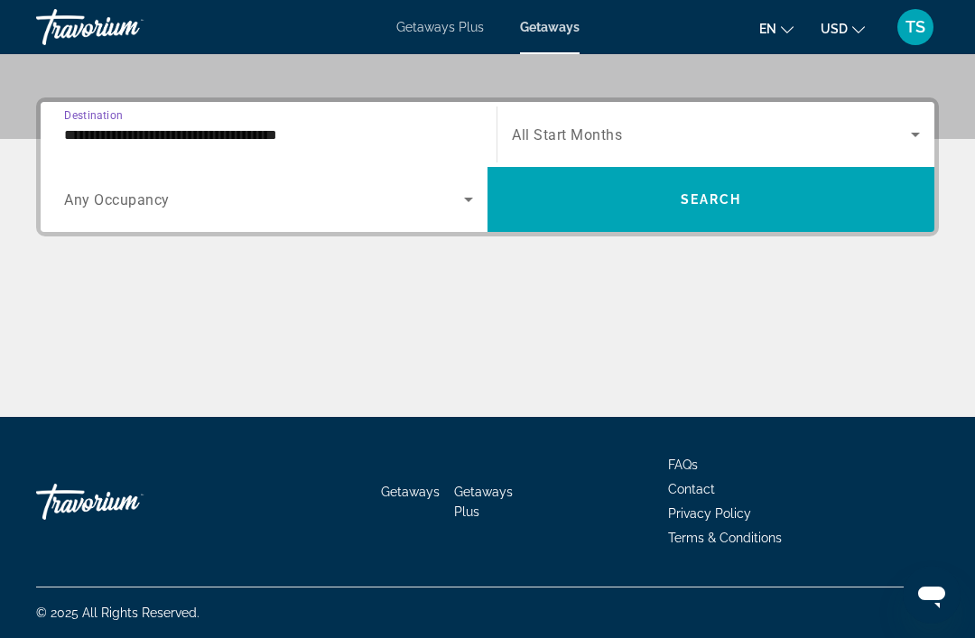
click at [279, 140] on input "**********" at bounding box center [268, 136] width 409 height 22
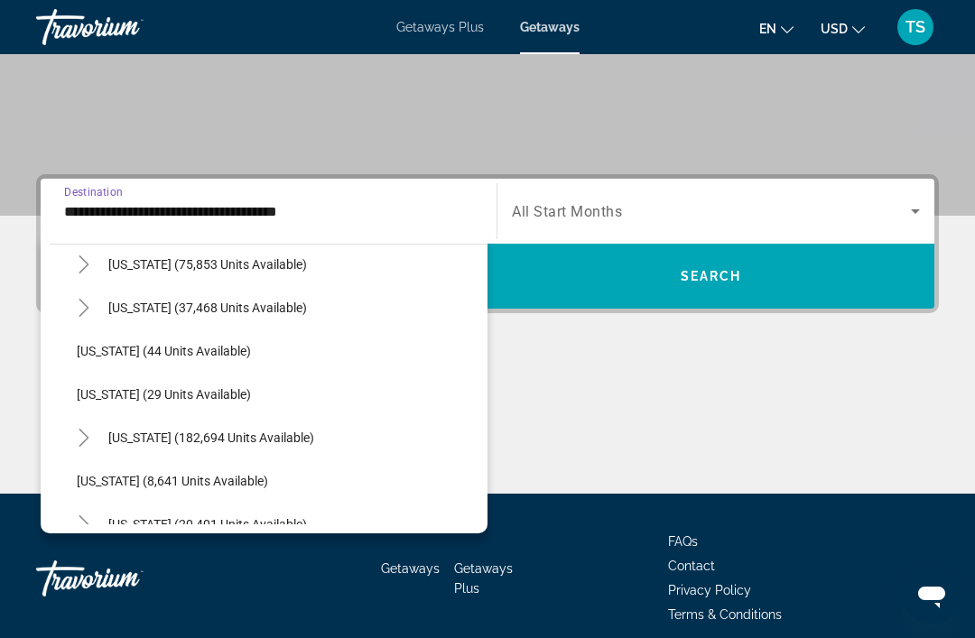
scroll to position [187, 0]
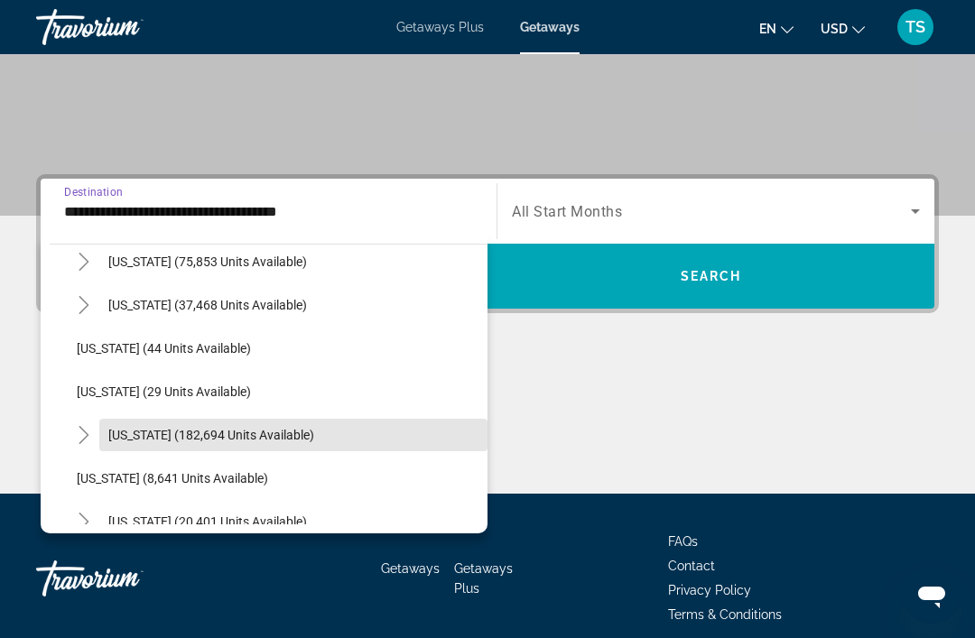
click at [251, 433] on span "[US_STATE] (182,694 units available)" at bounding box center [211, 435] width 206 height 14
type input "**********"
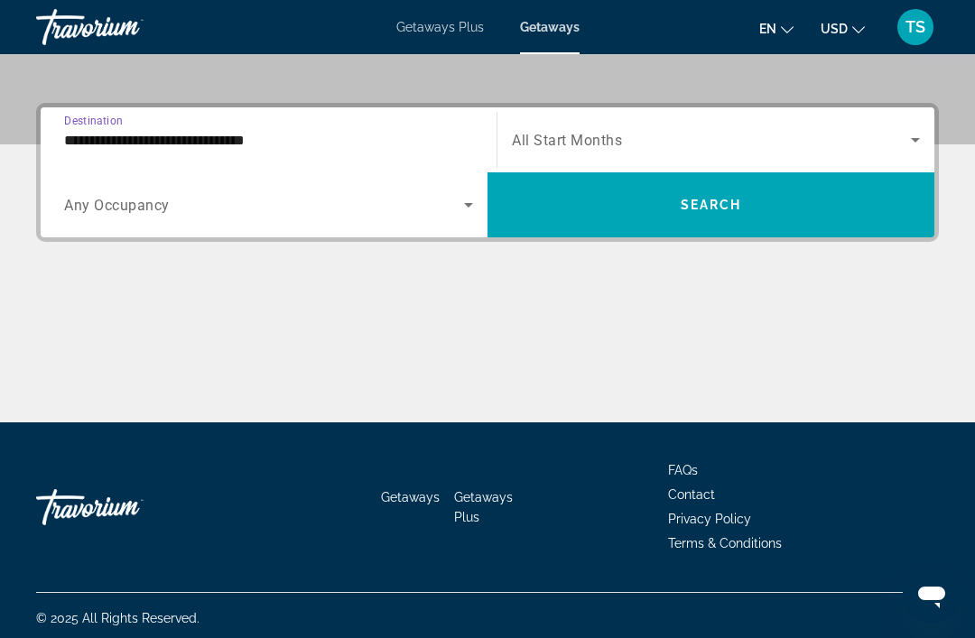
scroll to position [402, 0]
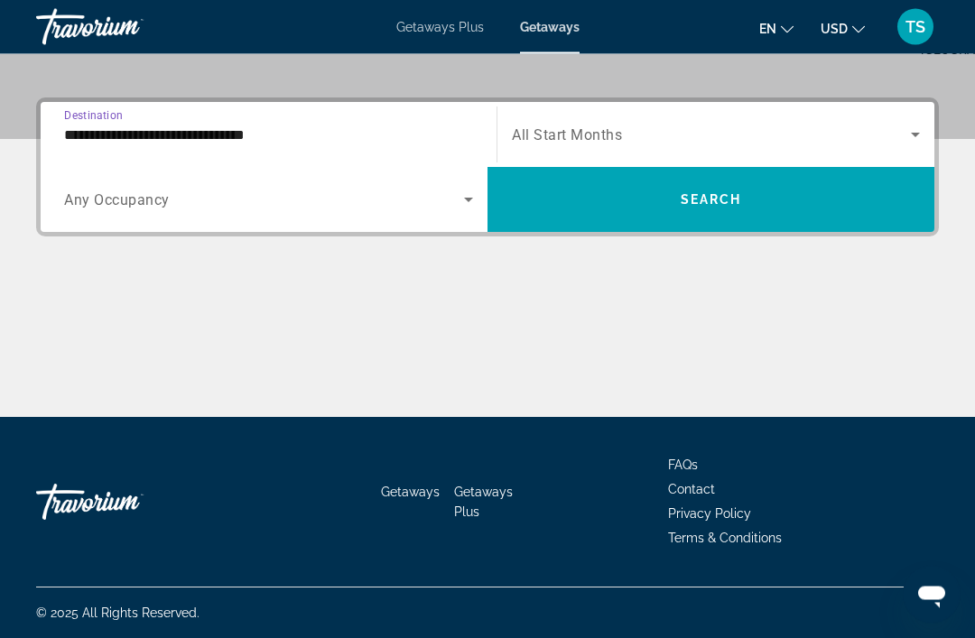
click at [465, 204] on icon "Search widget" at bounding box center [469, 201] width 22 height 22
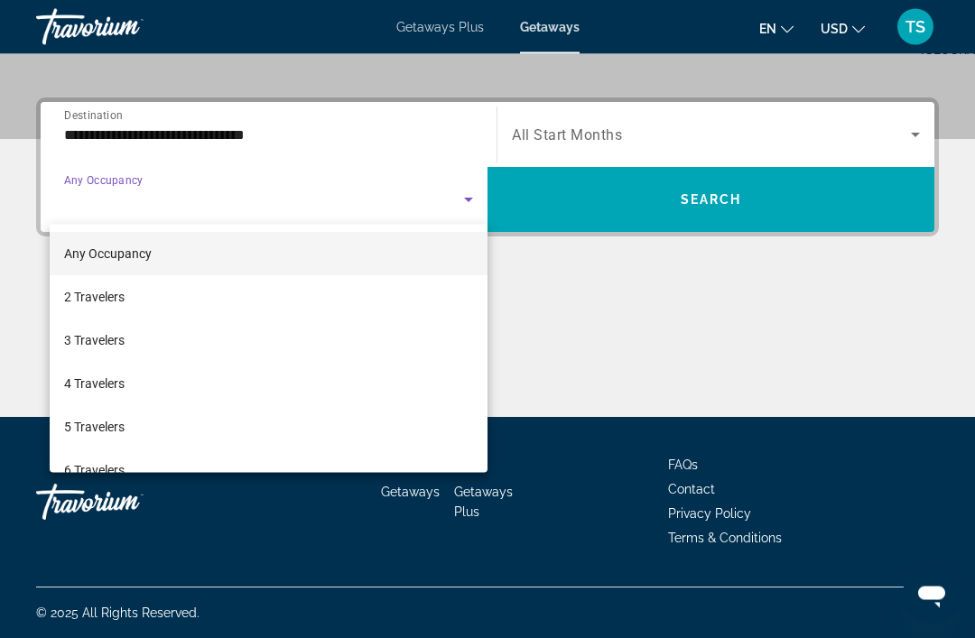
scroll to position [403, 0]
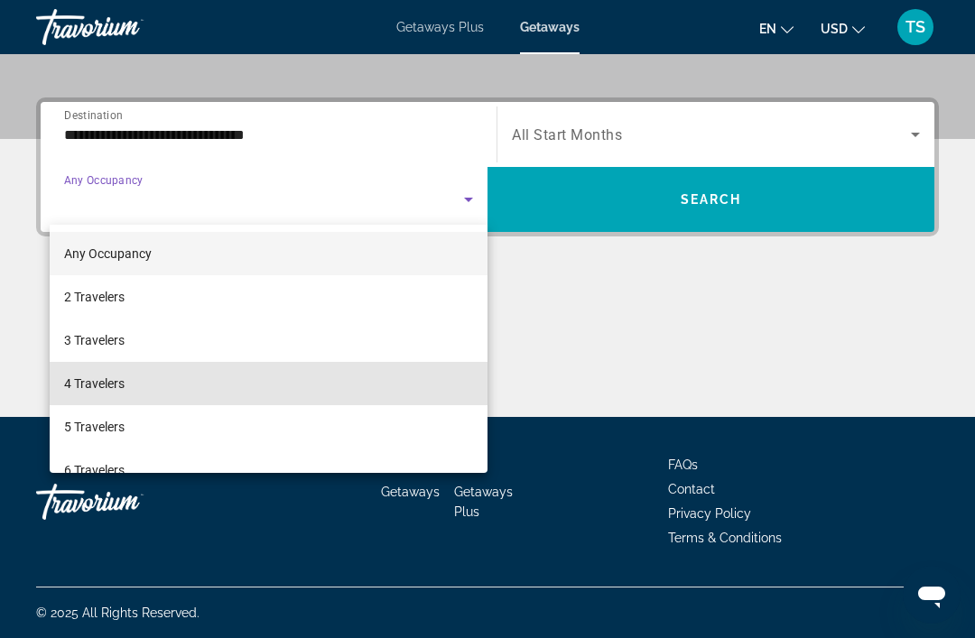
click at [116, 384] on span "4 Travelers" at bounding box center [94, 384] width 60 height 22
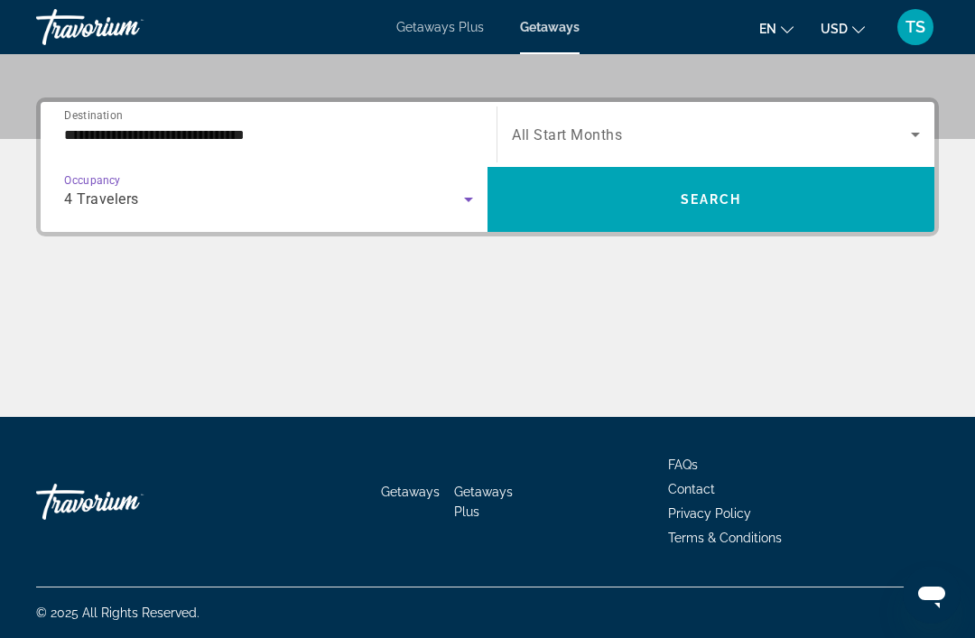
click at [911, 129] on icon "Search widget" at bounding box center [916, 135] width 22 height 22
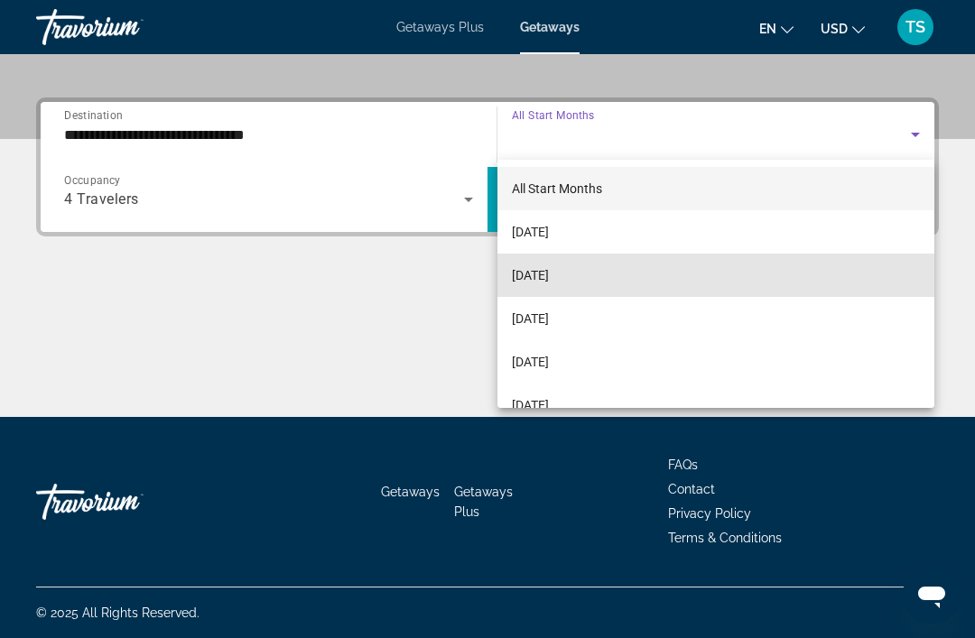
click at [549, 276] on span "[DATE]" at bounding box center [530, 276] width 37 height 22
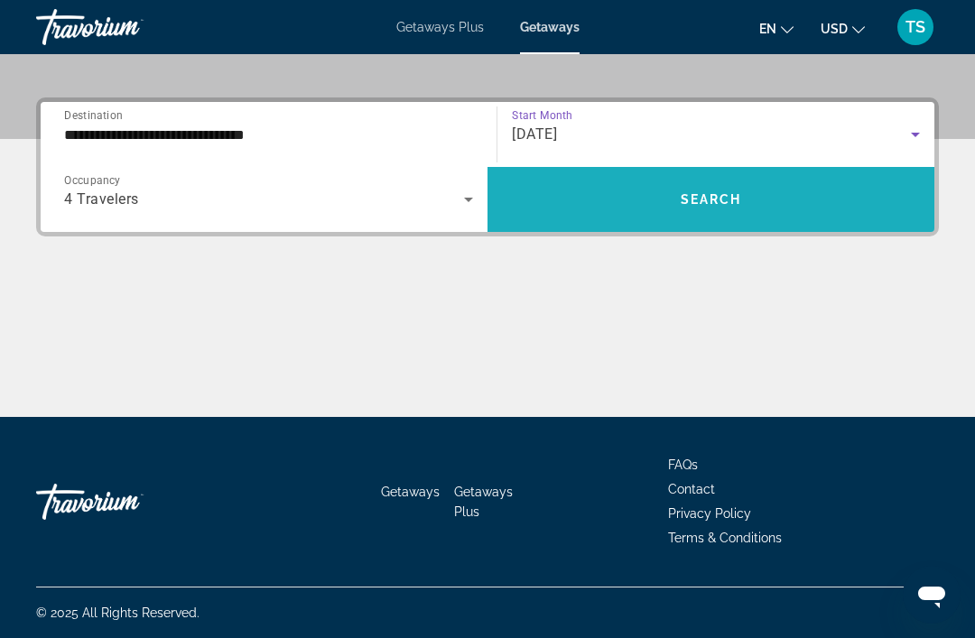
click at [717, 202] on span "Search" at bounding box center [711, 199] width 61 height 14
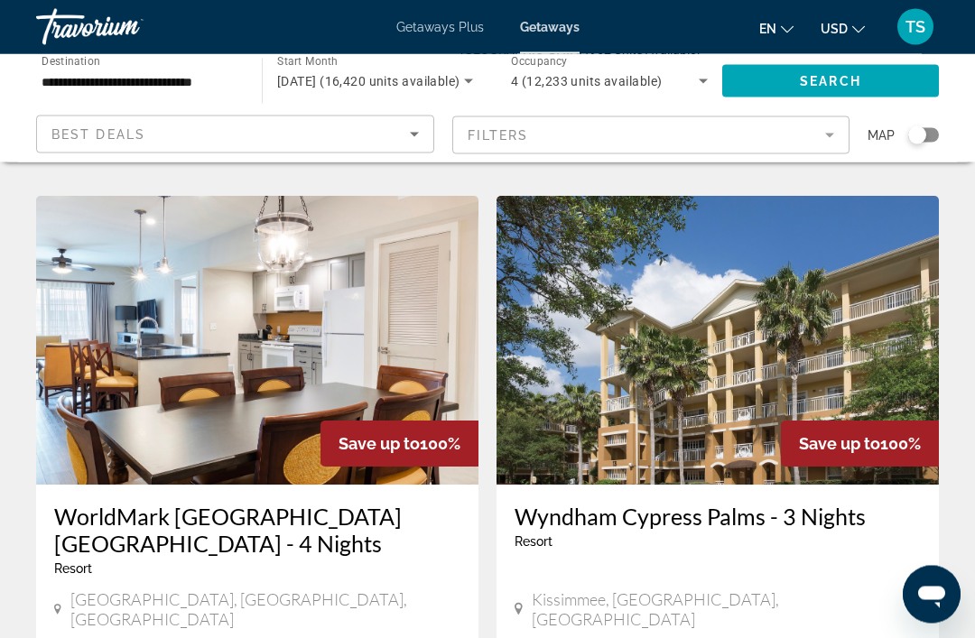
scroll to position [3244, 0]
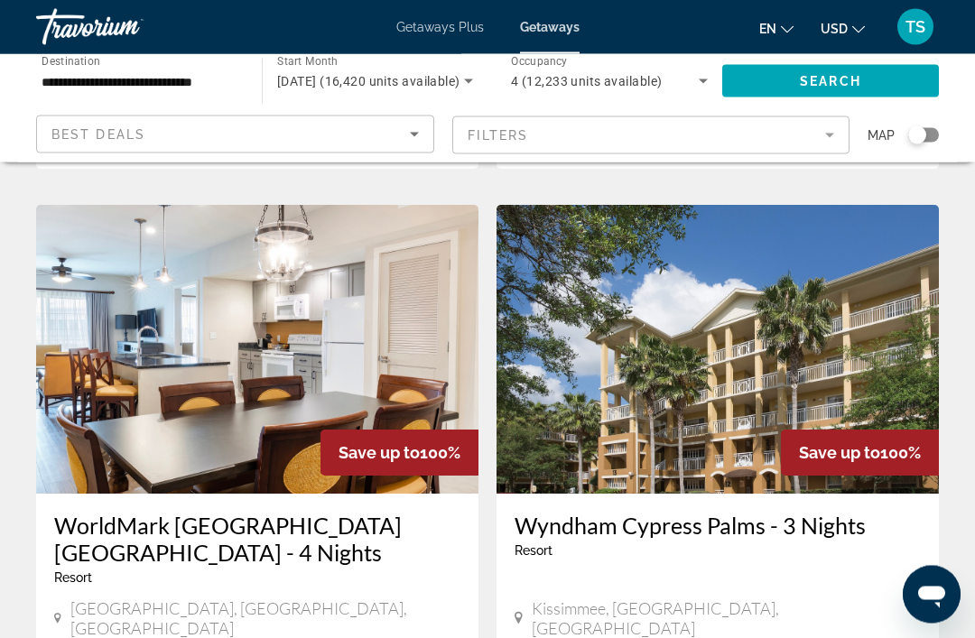
click at [255, 332] on img "Main content" at bounding box center [257, 350] width 442 height 289
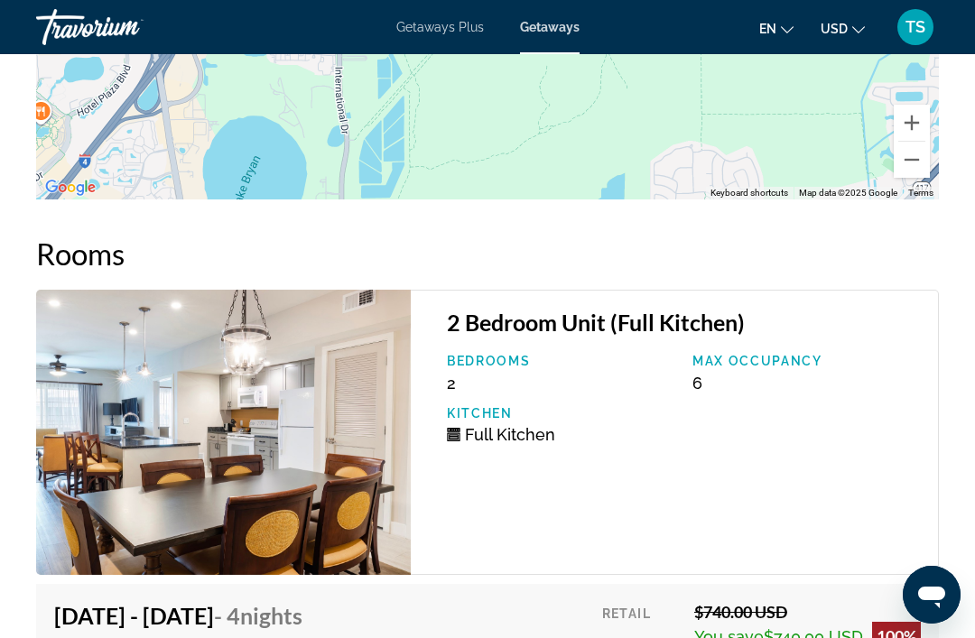
scroll to position [3647, 0]
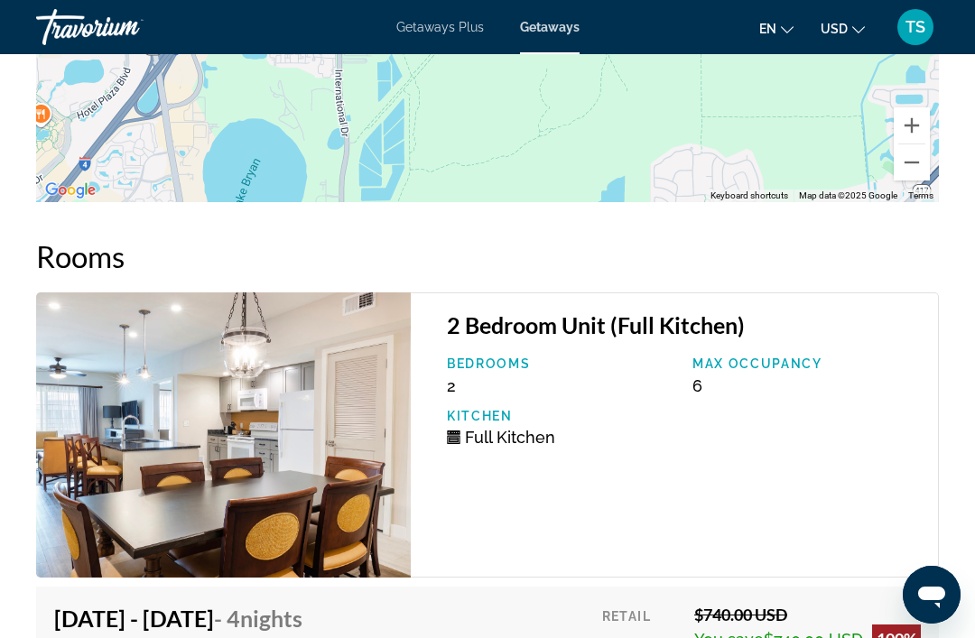
click at [335, 487] on img "Main content" at bounding box center [223, 435] width 375 height 285
click at [600, 311] on h3 "2 Bedroom Unit (Full Kitchen)" at bounding box center [683, 324] width 473 height 27
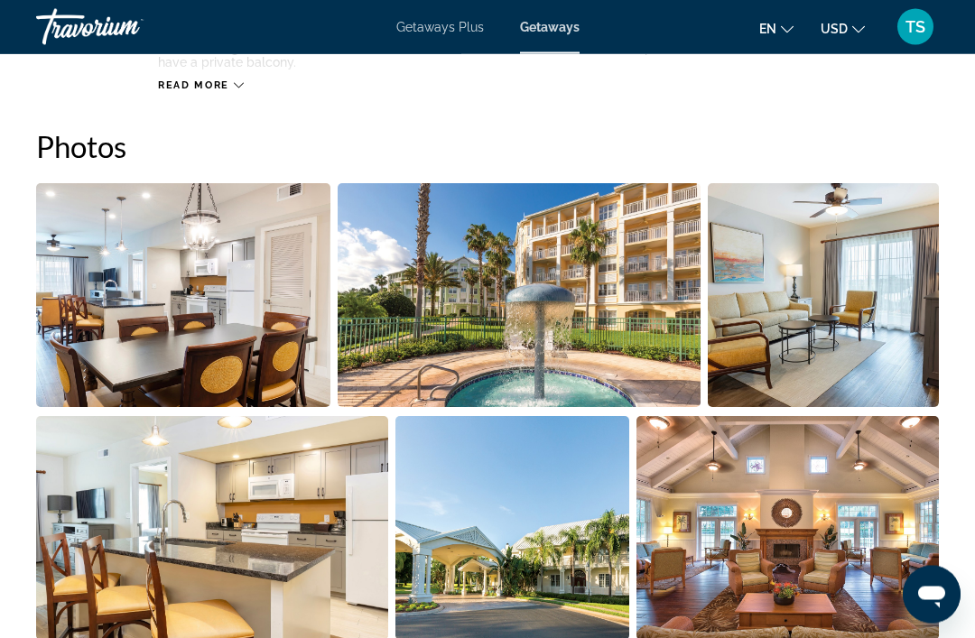
scroll to position [1116, 0]
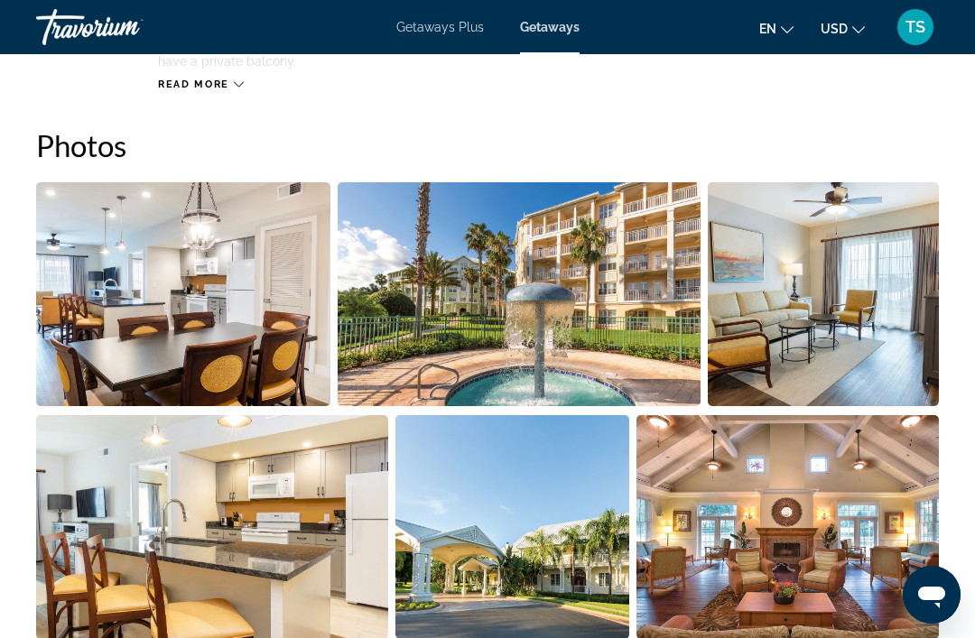
click at [611, 311] on img "Open full-screen image slider" at bounding box center [519, 294] width 362 height 224
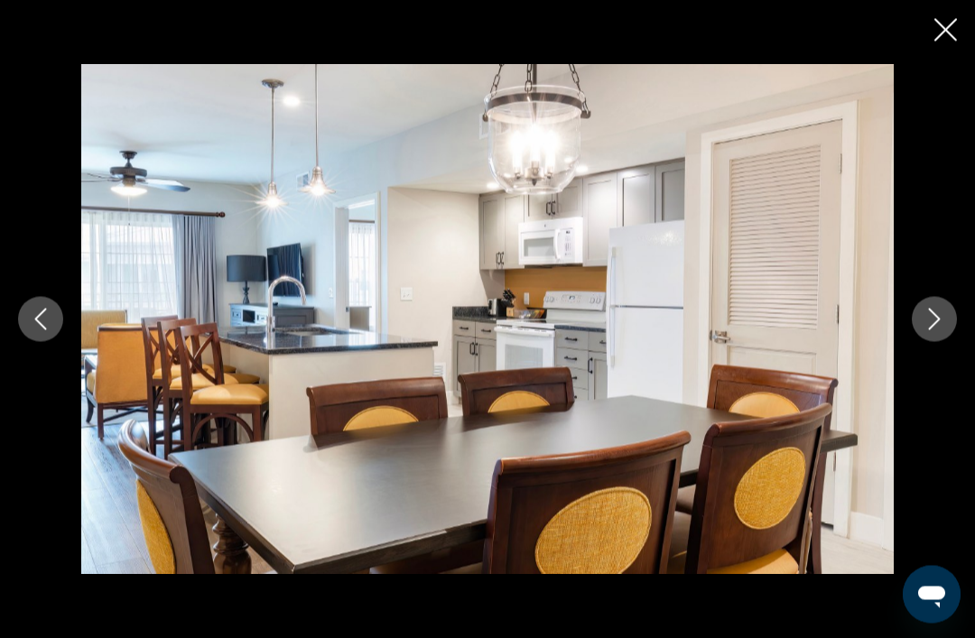
scroll to position [1723, 0]
click at [950, 335] on button "Next image" at bounding box center [934, 319] width 45 height 45
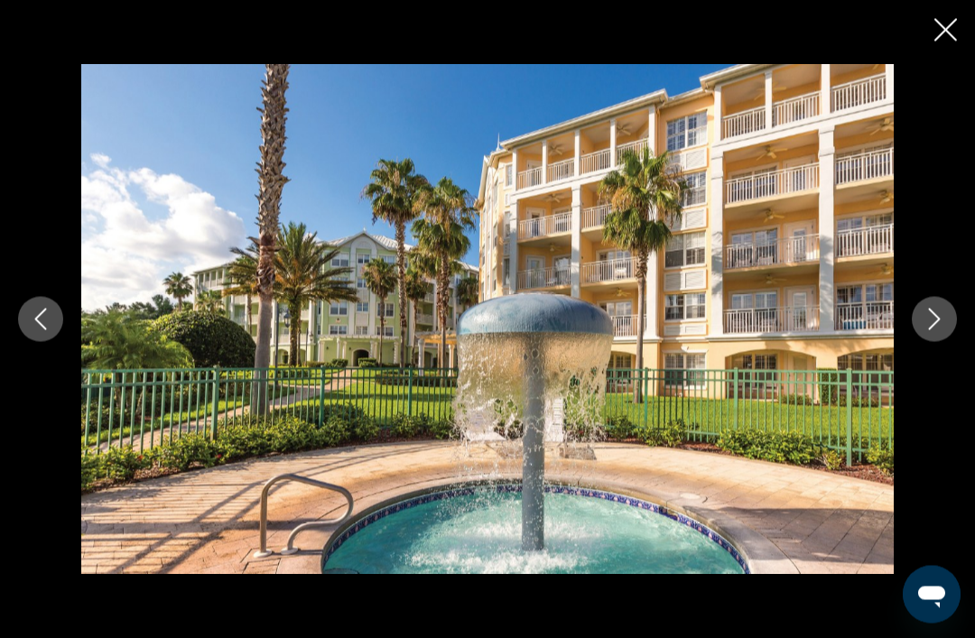
click at [937, 330] on icon "Next image" at bounding box center [935, 320] width 12 height 22
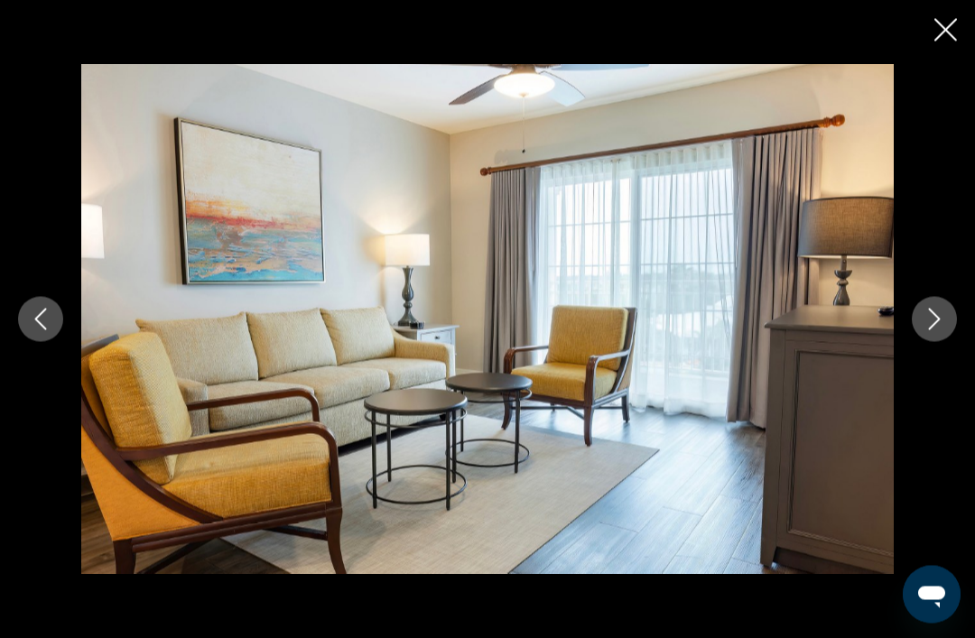
click at [932, 330] on icon "Next image" at bounding box center [935, 320] width 22 height 22
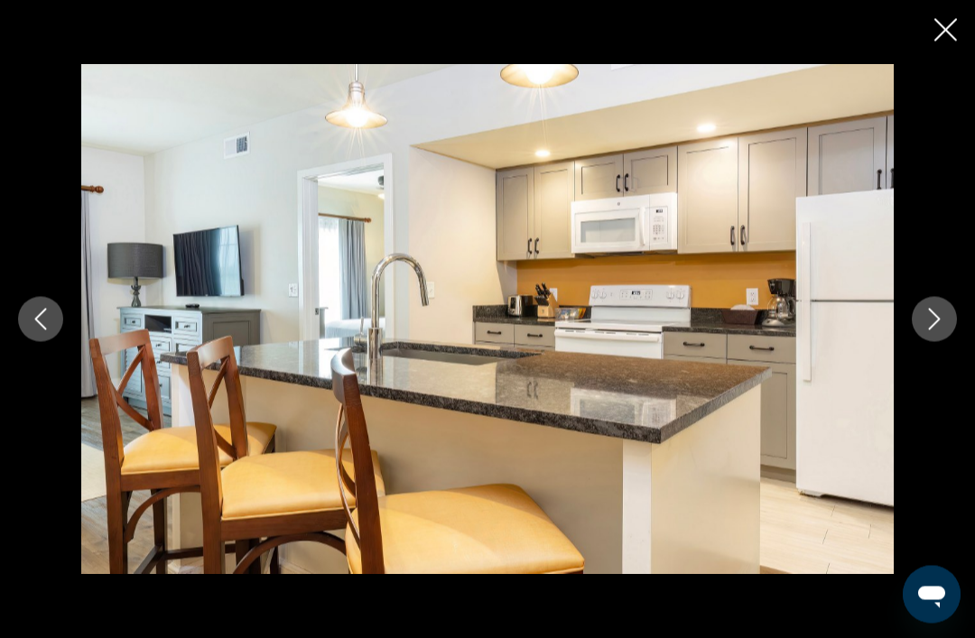
click at [934, 330] on icon "Next image" at bounding box center [935, 320] width 12 height 22
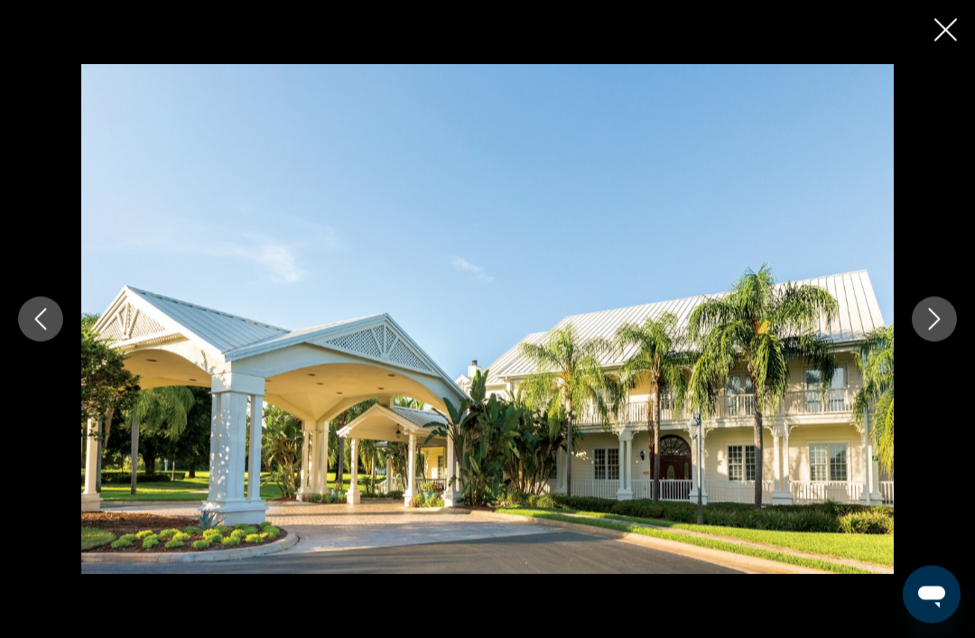
click at [925, 342] on button "Next image" at bounding box center [934, 319] width 45 height 45
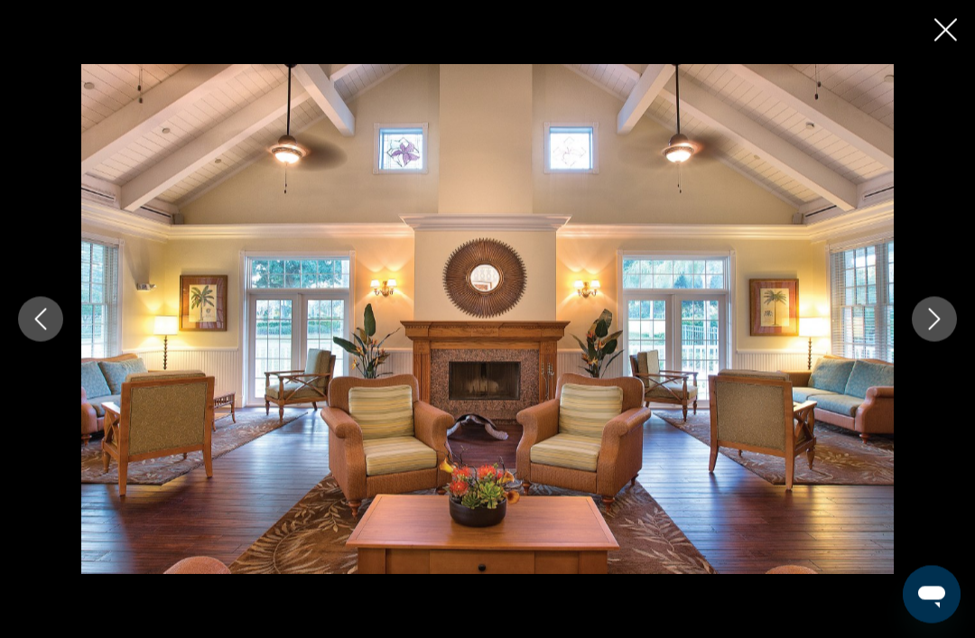
click at [934, 330] on icon "Next image" at bounding box center [935, 320] width 22 height 22
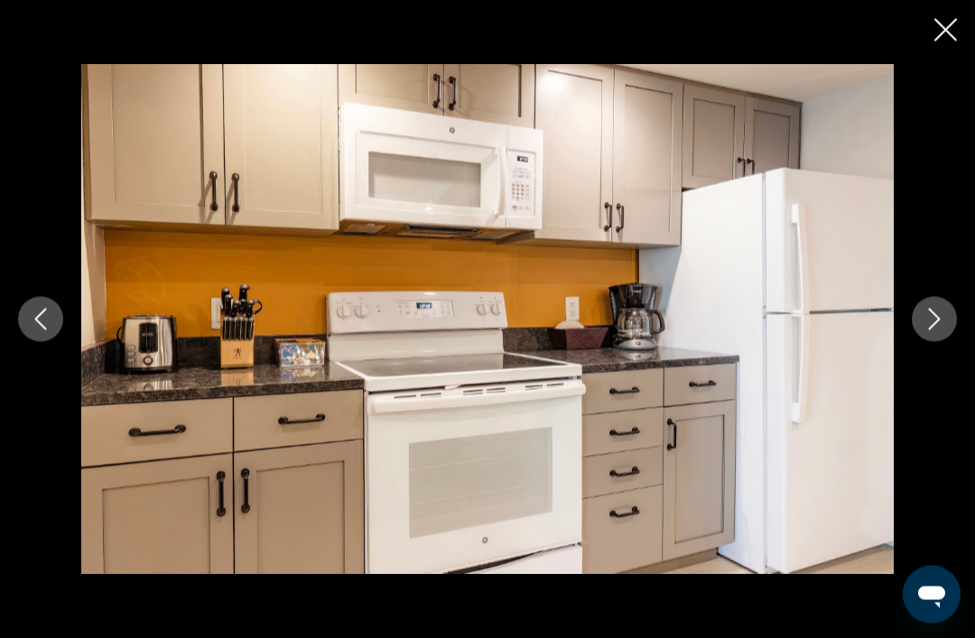
click at [933, 330] on icon "Next image" at bounding box center [935, 320] width 22 height 22
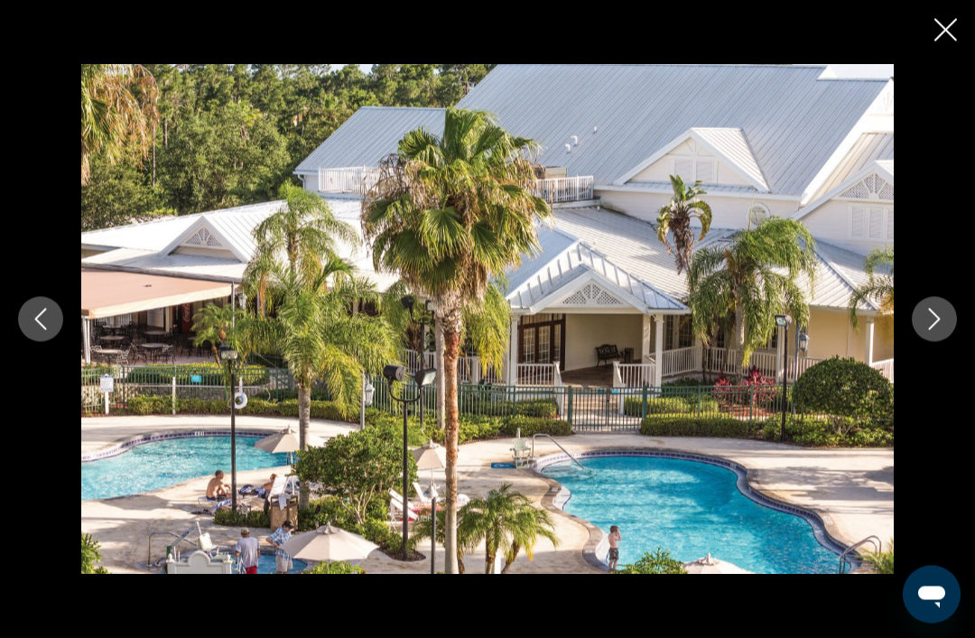
click at [929, 330] on icon "Next image" at bounding box center [935, 320] width 22 height 22
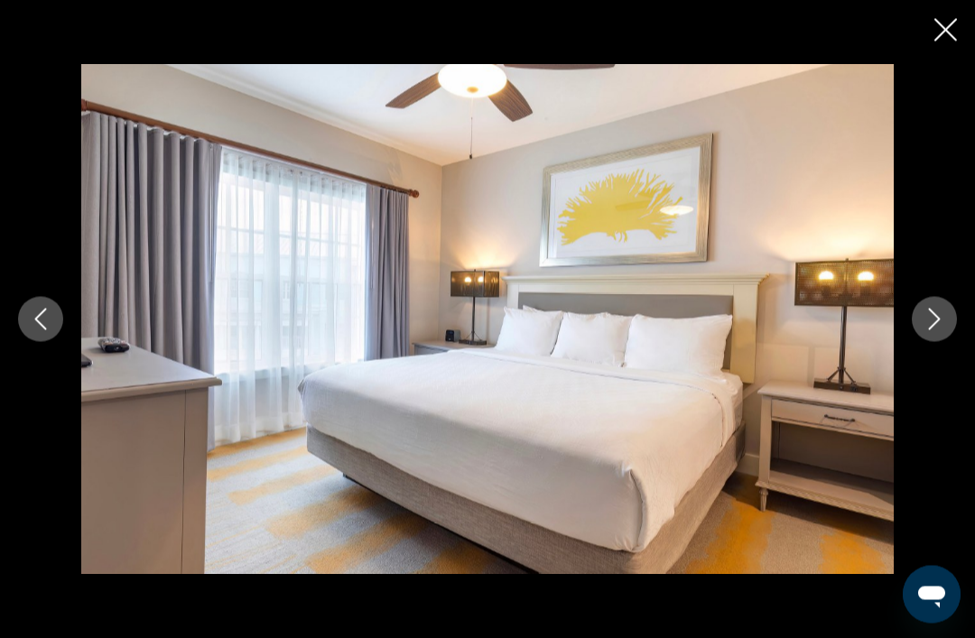
click at [928, 342] on button "Next image" at bounding box center [934, 319] width 45 height 45
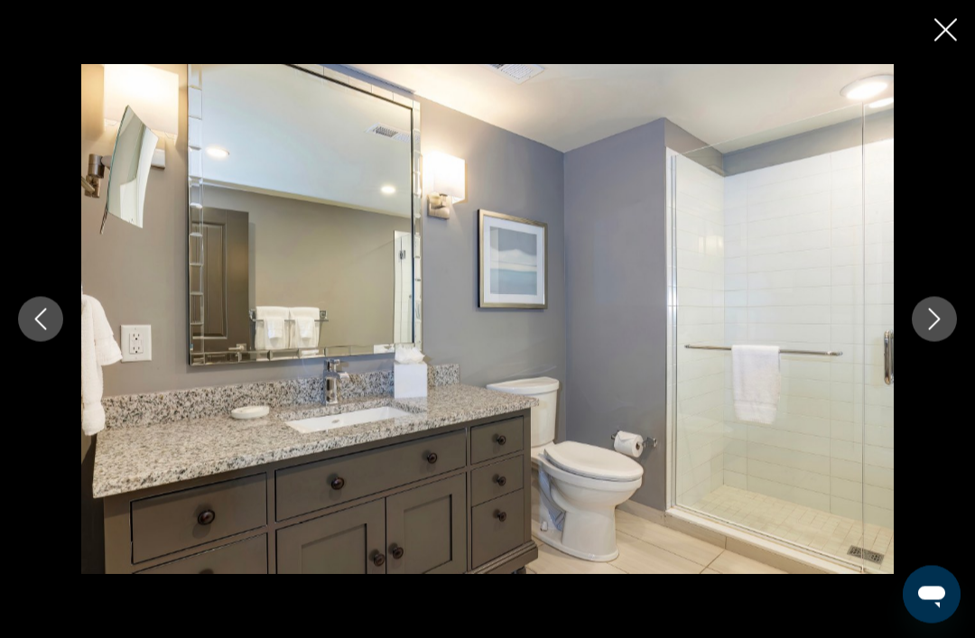
click at [938, 330] on icon "Next image" at bounding box center [935, 320] width 22 height 22
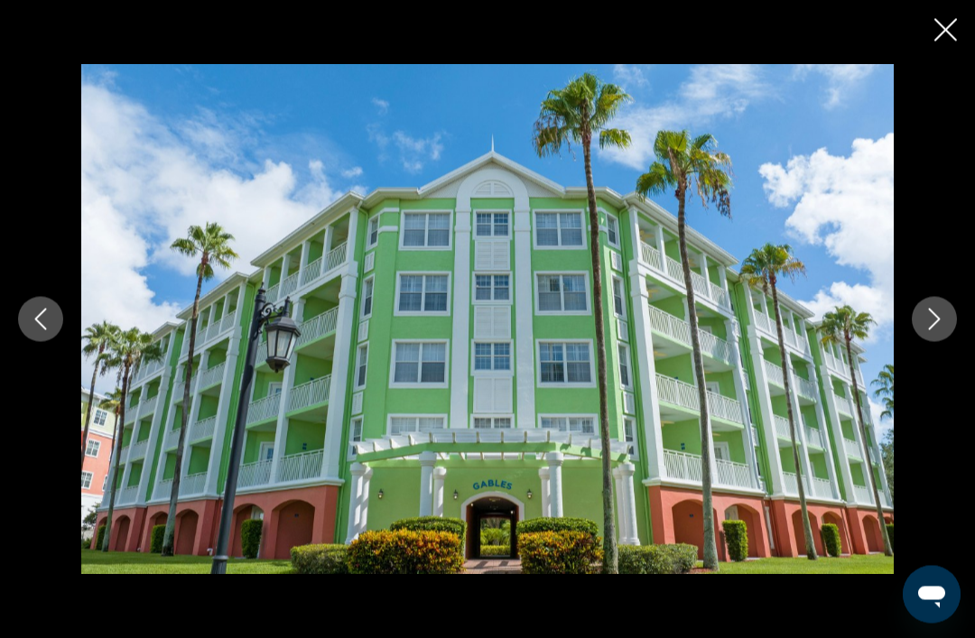
click at [934, 330] on icon "Next image" at bounding box center [935, 320] width 22 height 22
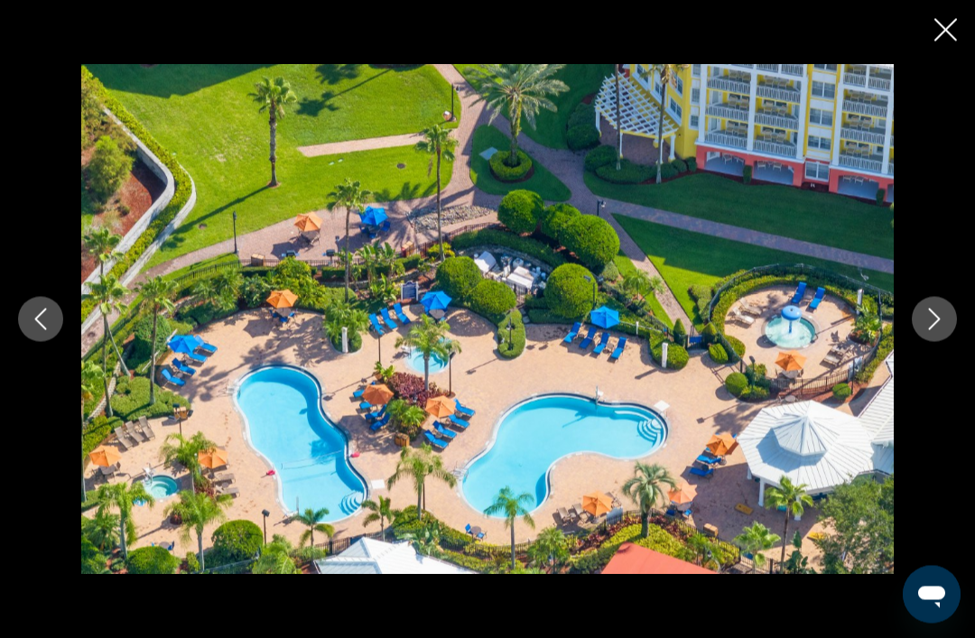
click at [930, 342] on button "Next image" at bounding box center [934, 319] width 45 height 45
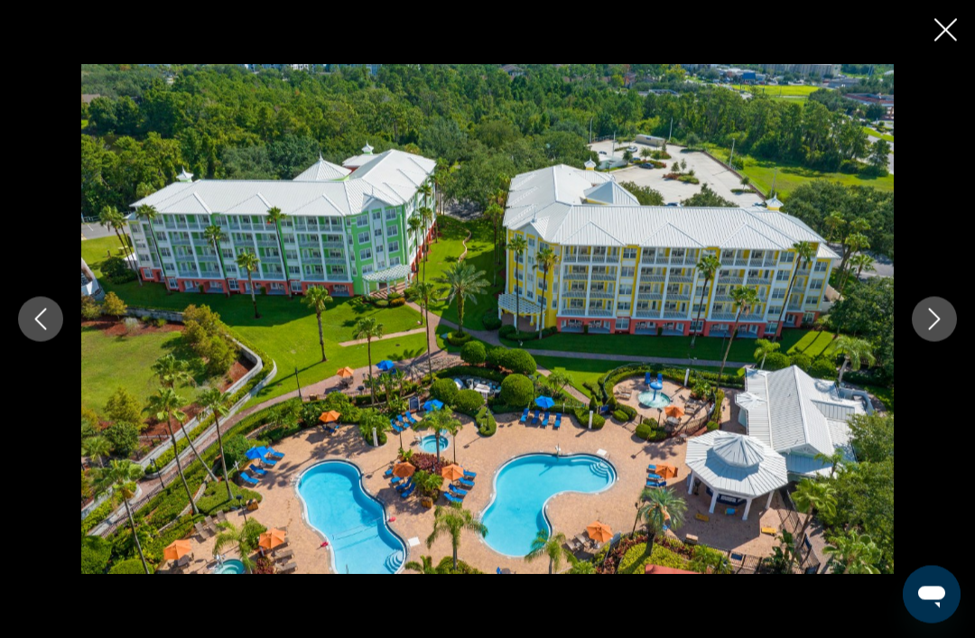
click at [934, 342] on button "Next image" at bounding box center [934, 319] width 45 height 45
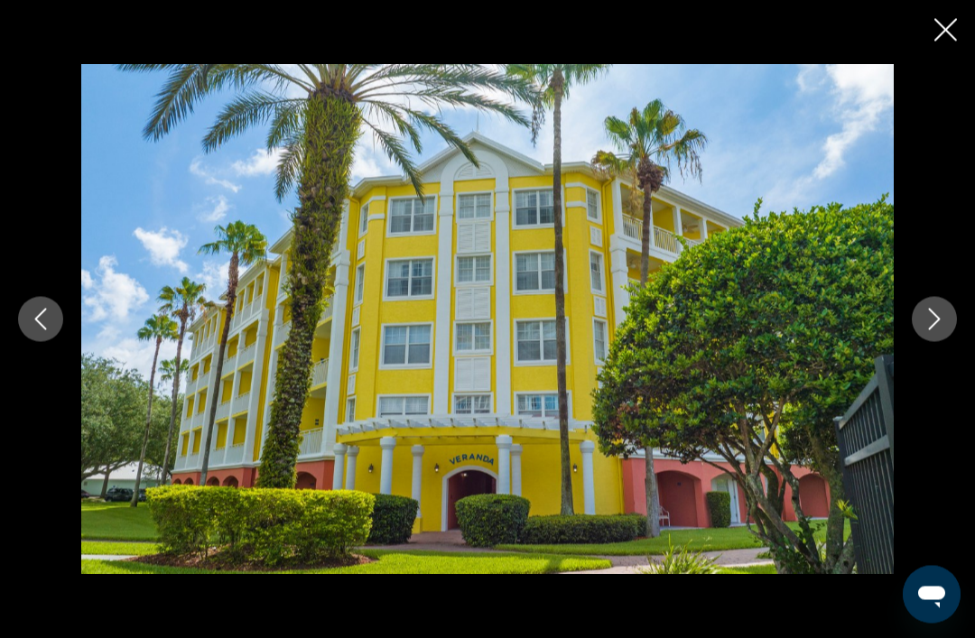
click at [933, 330] on icon "Next image" at bounding box center [935, 320] width 22 height 22
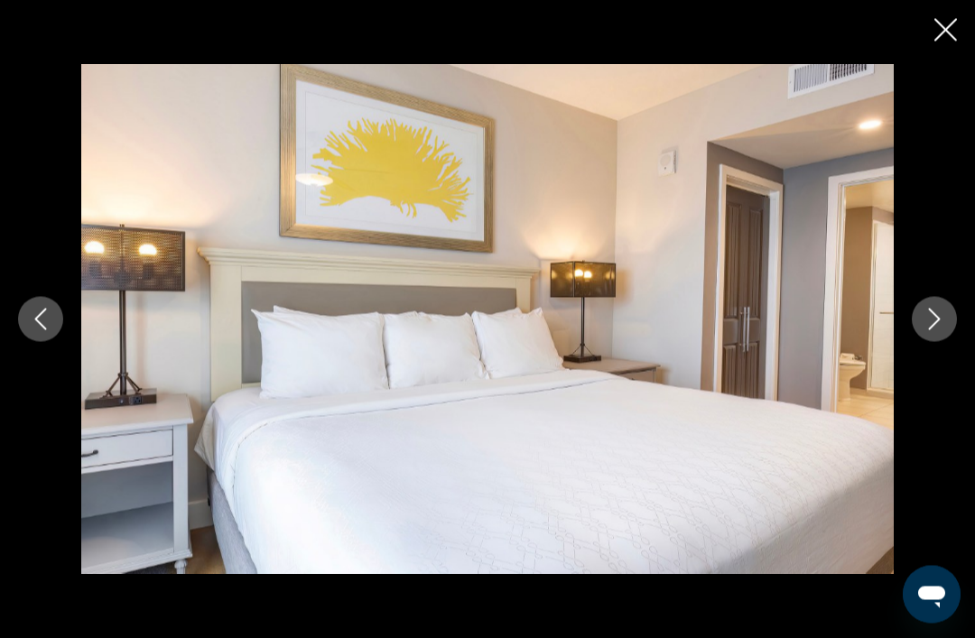
click at [934, 330] on icon "Next image" at bounding box center [935, 320] width 22 height 22
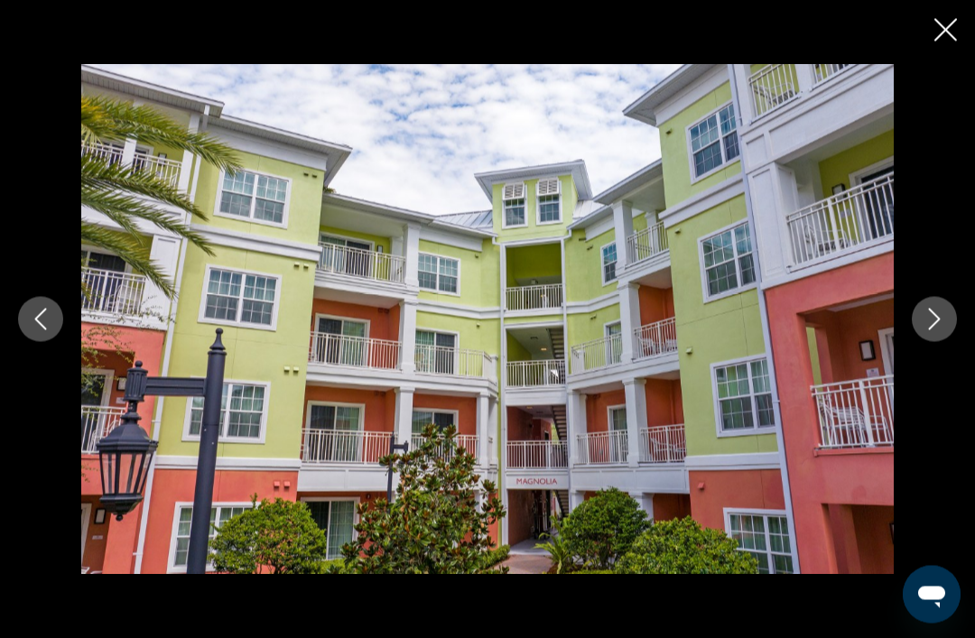
click at [938, 330] on icon "Next image" at bounding box center [935, 320] width 22 height 22
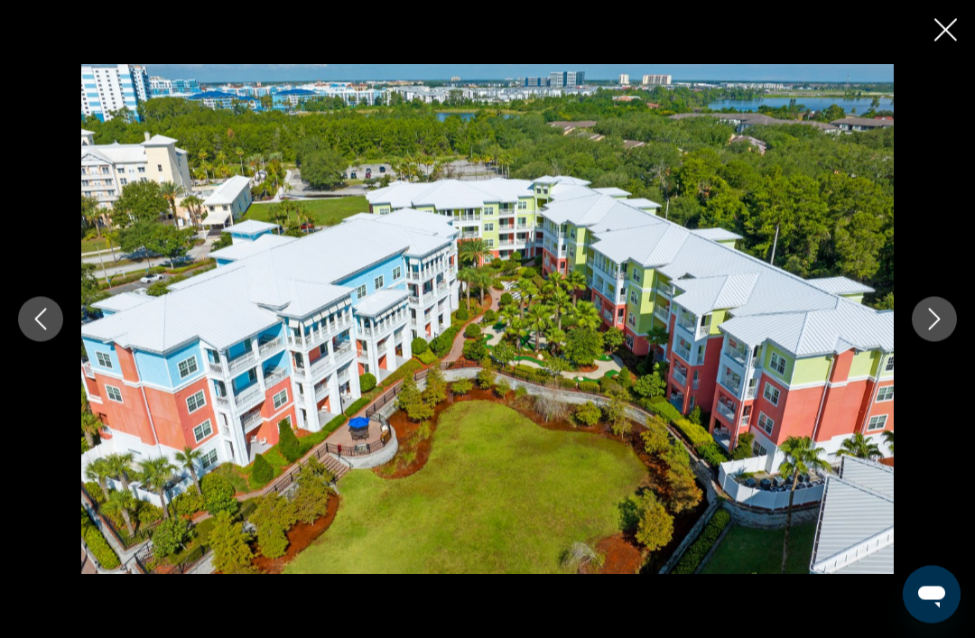
click at [937, 330] on icon "Next image" at bounding box center [935, 320] width 22 height 22
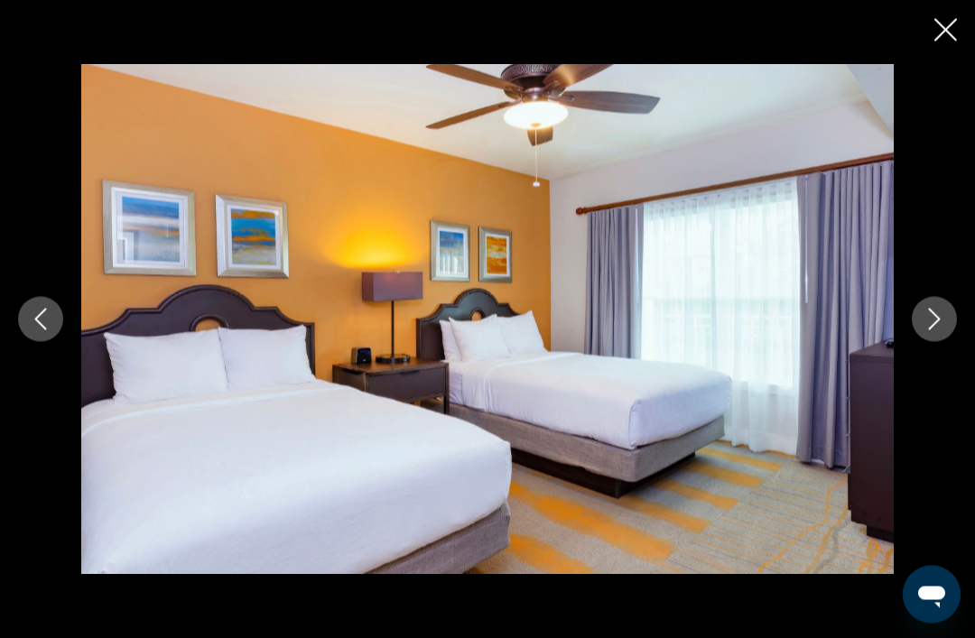
click at [934, 342] on button "Next image" at bounding box center [934, 319] width 45 height 45
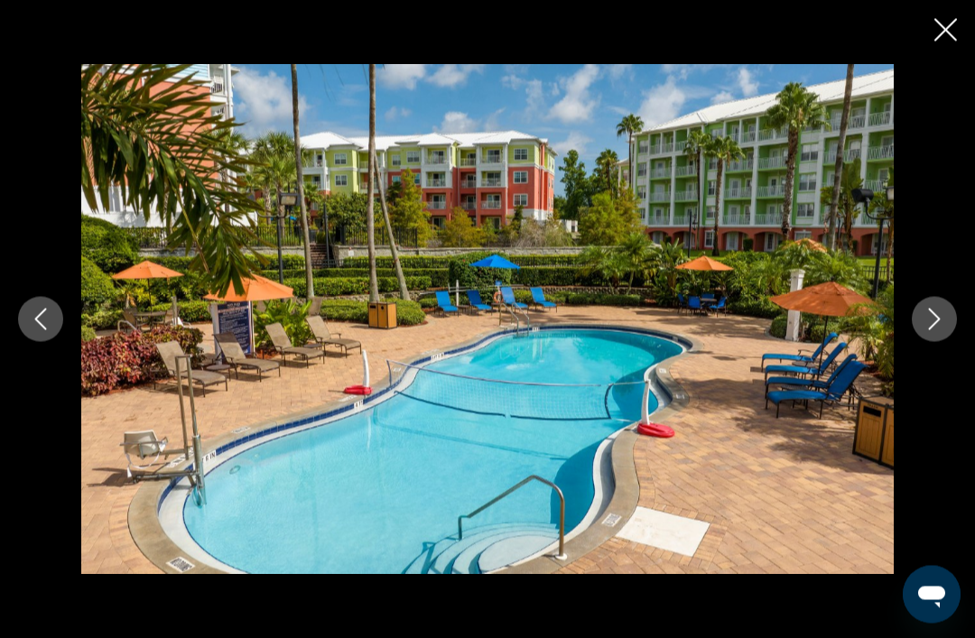
click at [938, 330] on icon "Next image" at bounding box center [935, 320] width 22 height 22
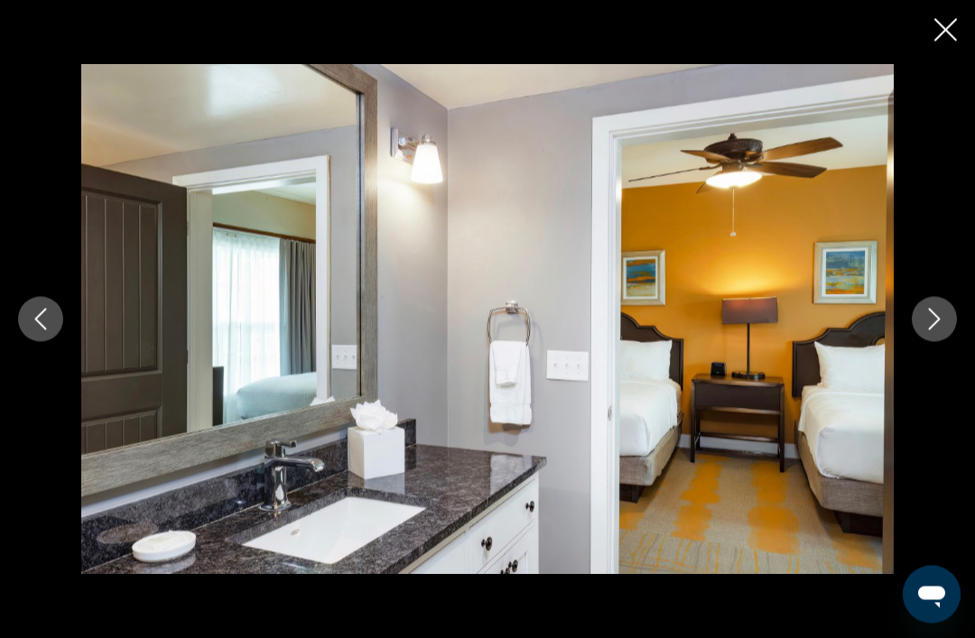
click at [944, 26] on icon "Close slideshow" at bounding box center [945, 30] width 23 height 23
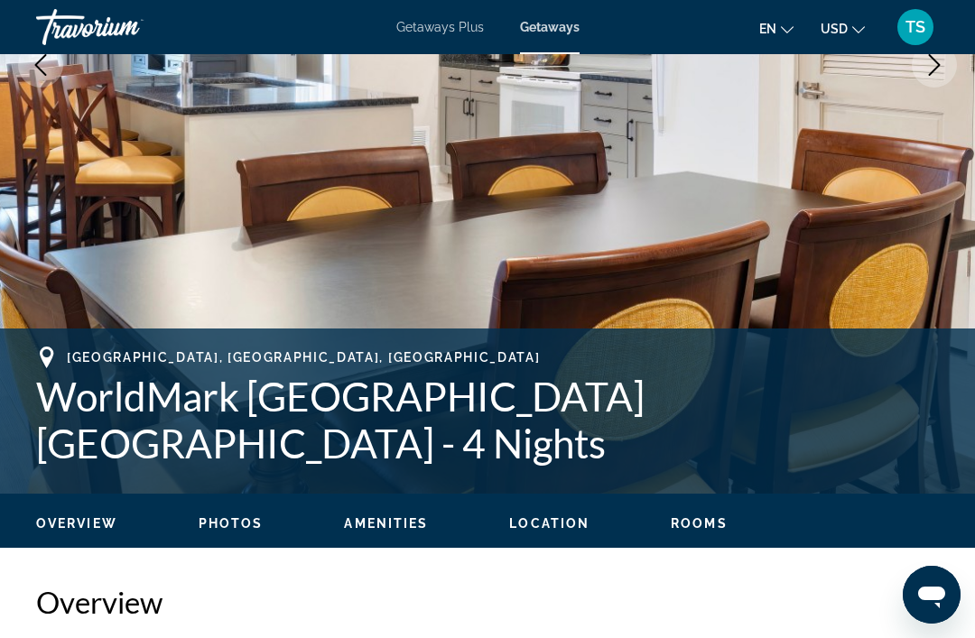
scroll to position [417, 0]
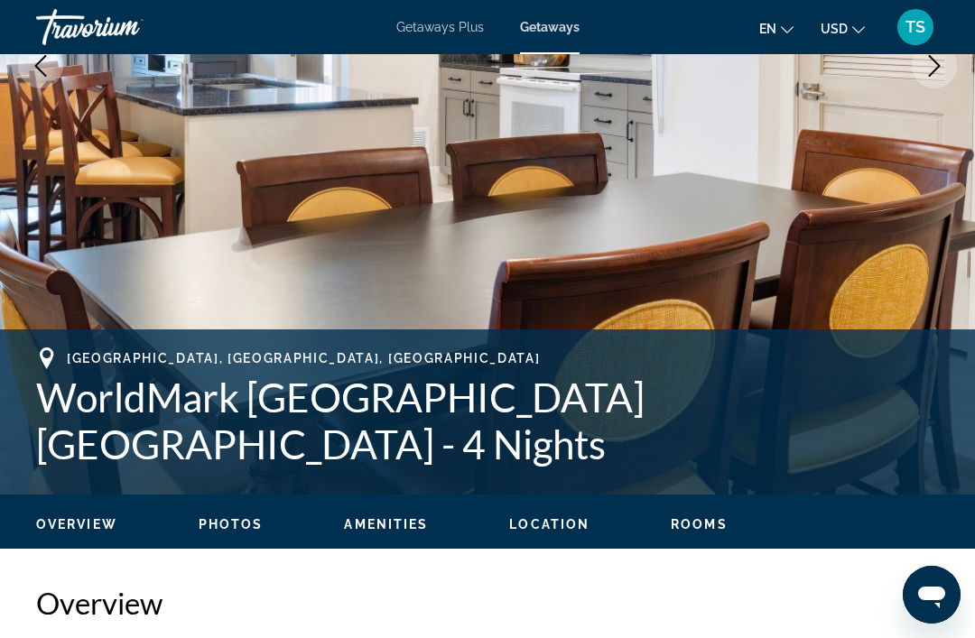
click at [693, 520] on span "Rooms" at bounding box center [699, 524] width 57 height 14
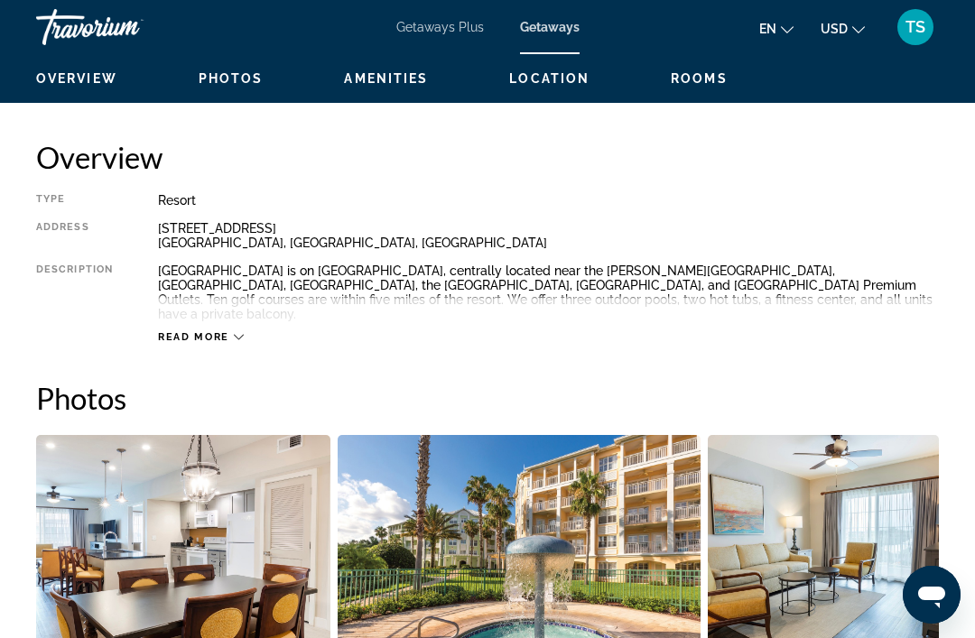
scroll to position [861, 0]
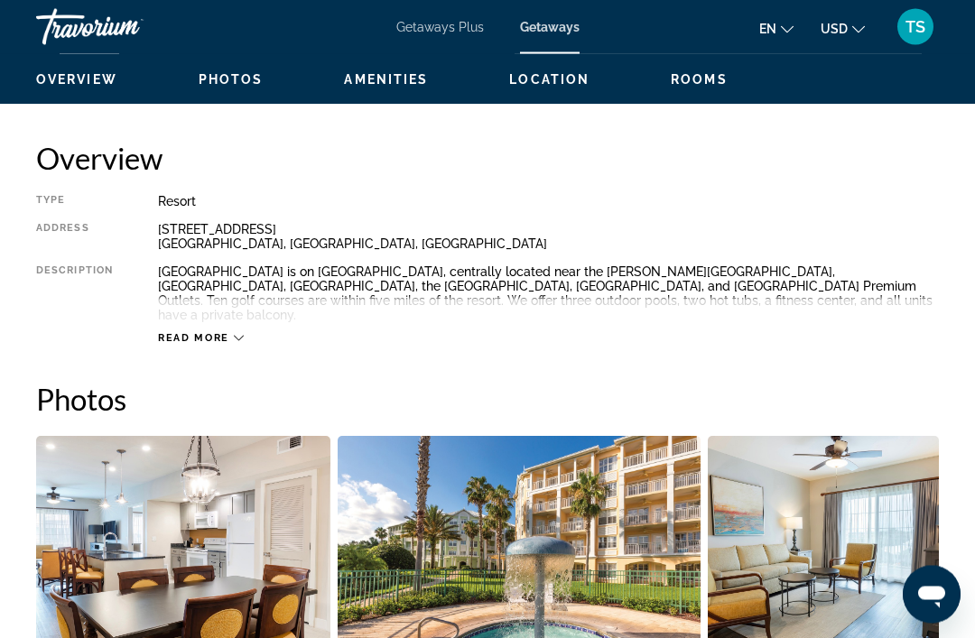
click at [206, 333] on span "Read more" at bounding box center [193, 339] width 71 height 12
